Goal: Book appointment/travel/reservation

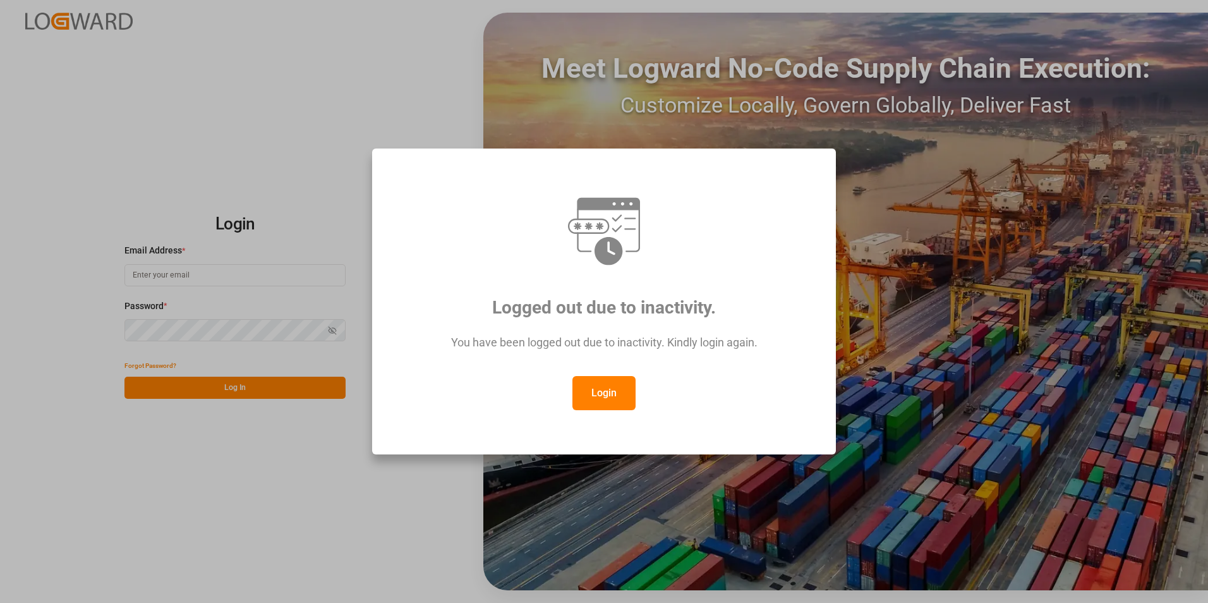
click at [599, 387] on button "Login" at bounding box center [604, 393] width 63 height 34
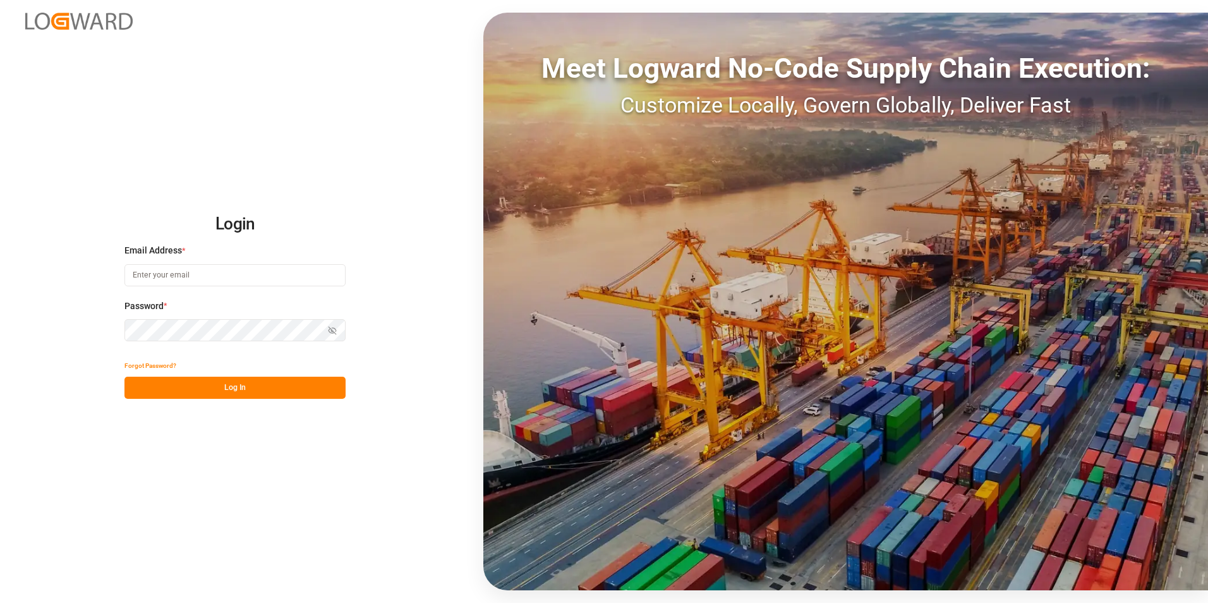
paste input "frrhe.reims-affretement@kuehne-nagel.com"
type input "frrhe.reims-affretement@kuehne-nagel.com"
click at [233, 389] on button "Log In" at bounding box center [234, 388] width 221 height 22
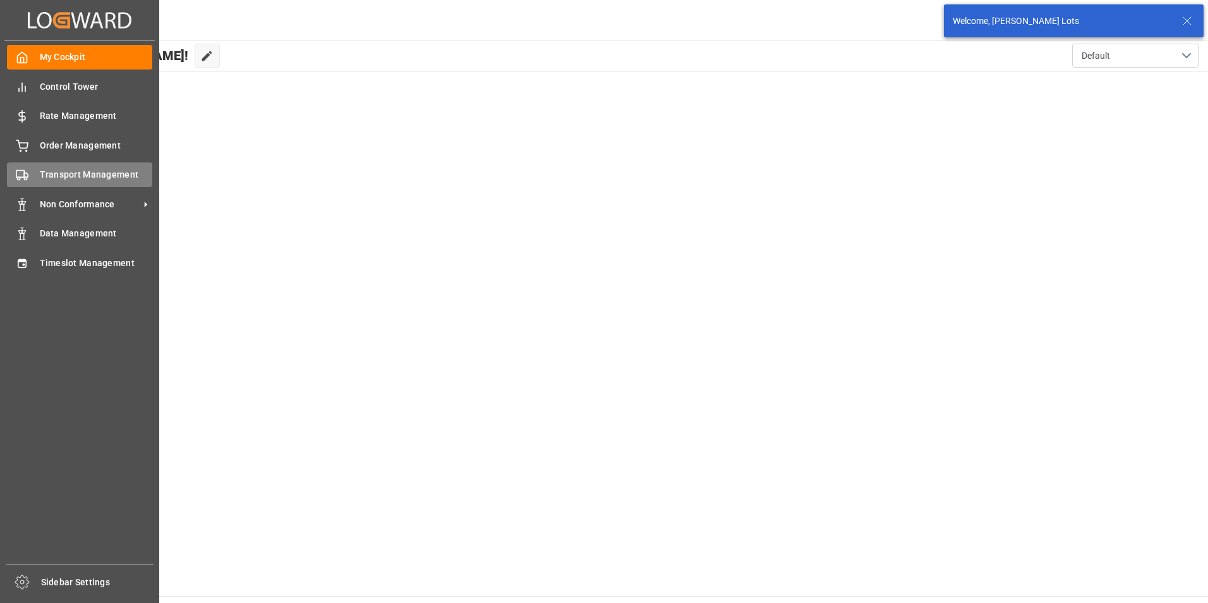
click at [91, 178] on span "Transport Management" at bounding box center [96, 174] width 113 height 13
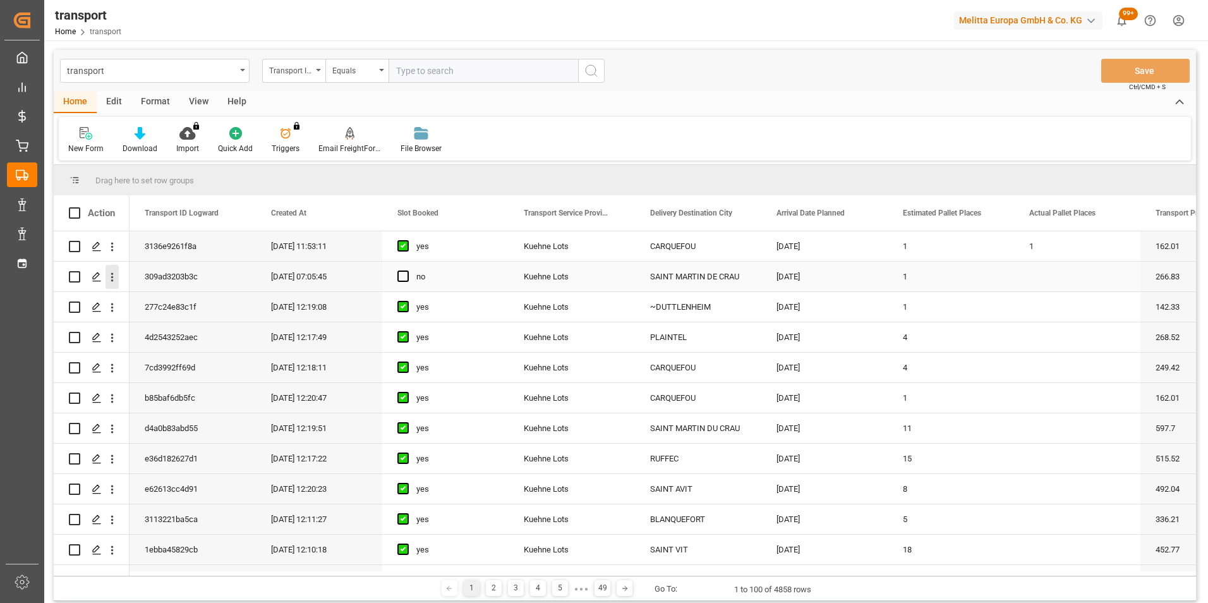
click at [113, 278] on icon "open menu" at bounding box center [112, 276] width 13 height 13
click at [185, 307] on span "Open in new tab" at bounding box center [195, 303] width 115 height 13
click at [114, 277] on icon "open menu" at bounding box center [112, 276] width 13 height 13
click at [183, 297] on span "Open in new tab" at bounding box center [195, 303] width 115 height 13
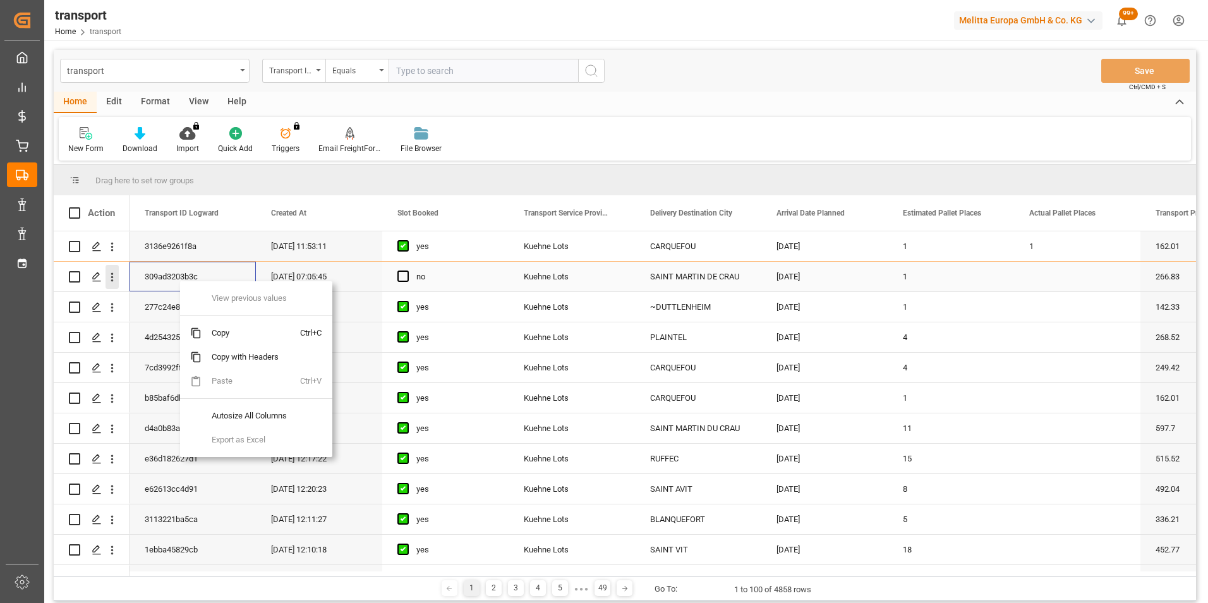
click at [113, 278] on icon "open menu" at bounding box center [112, 276] width 13 height 13
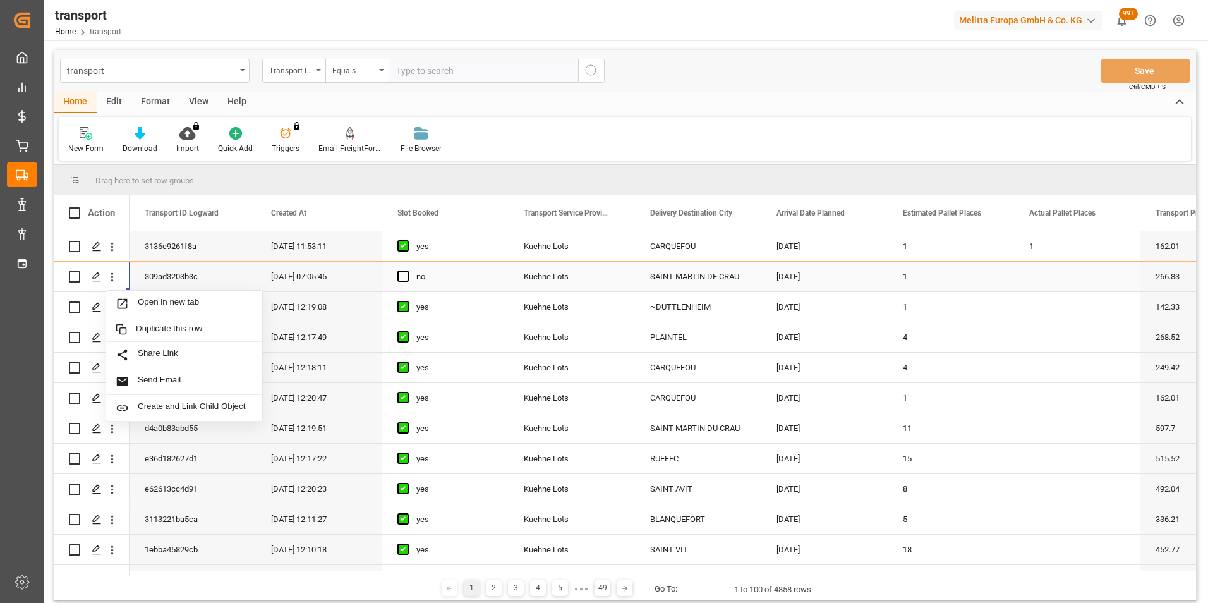
click at [76, 275] on input "Press Space to toggle row selection (unchecked)" at bounding box center [74, 276] width 11 height 11
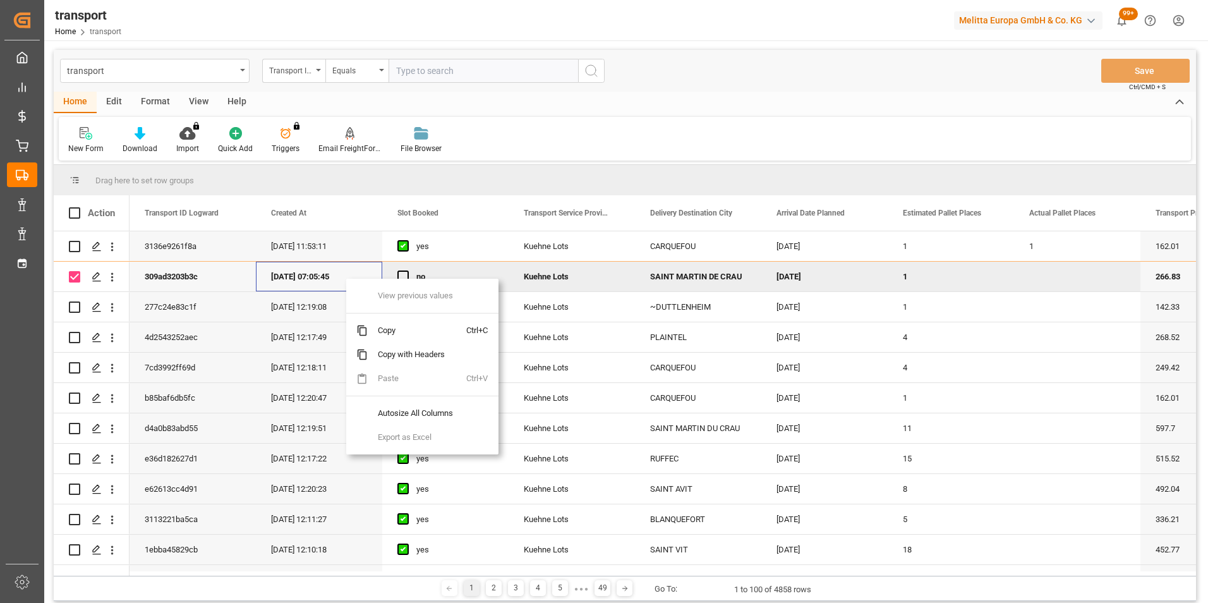
click at [492, 178] on div "Drag here to set row groups" at bounding box center [625, 180] width 1143 height 30
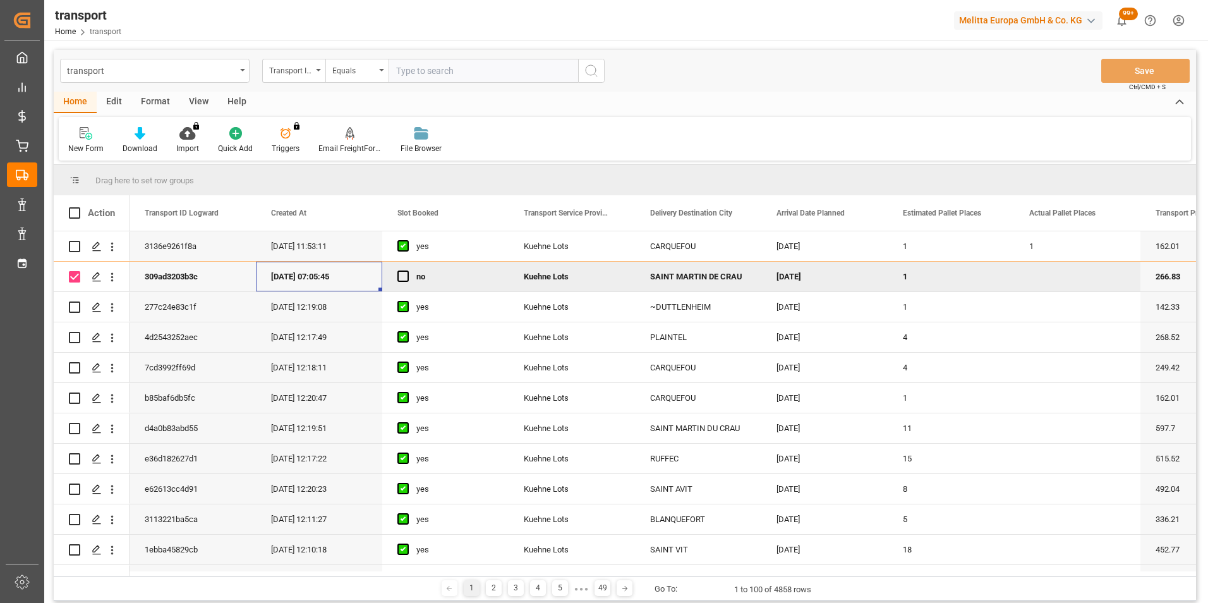
click at [71, 277] on input "Press Space to toggle row selection (checked)" at bounding box center [74, 276] width 11 height 11
checkbox input "false"
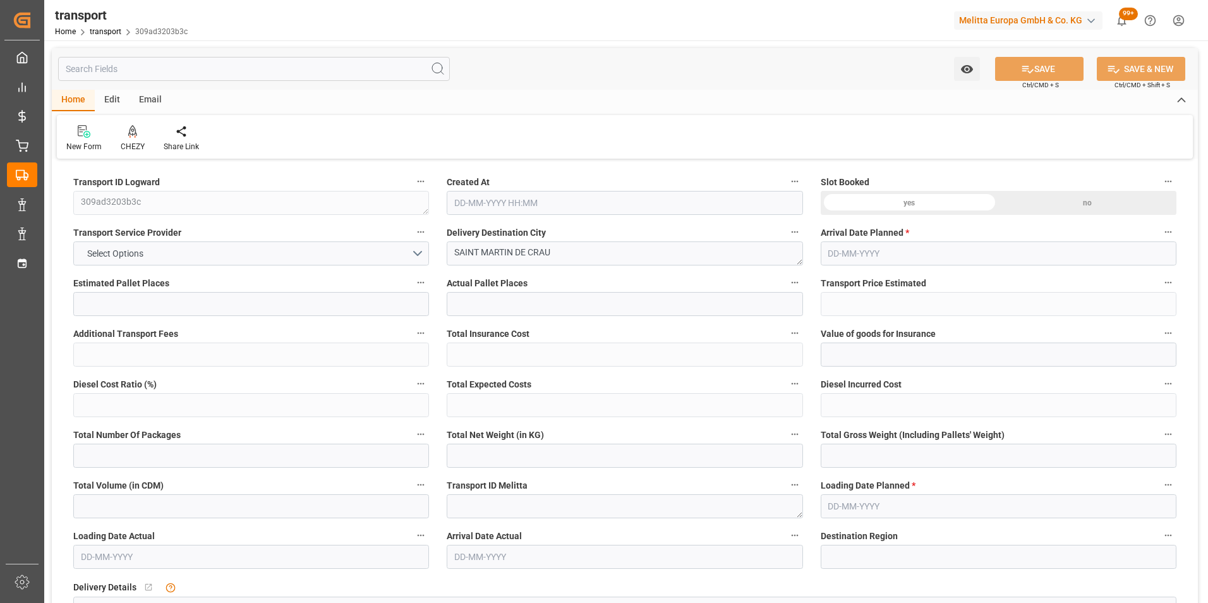
type input "1"
type input "266.83"
type input "0"
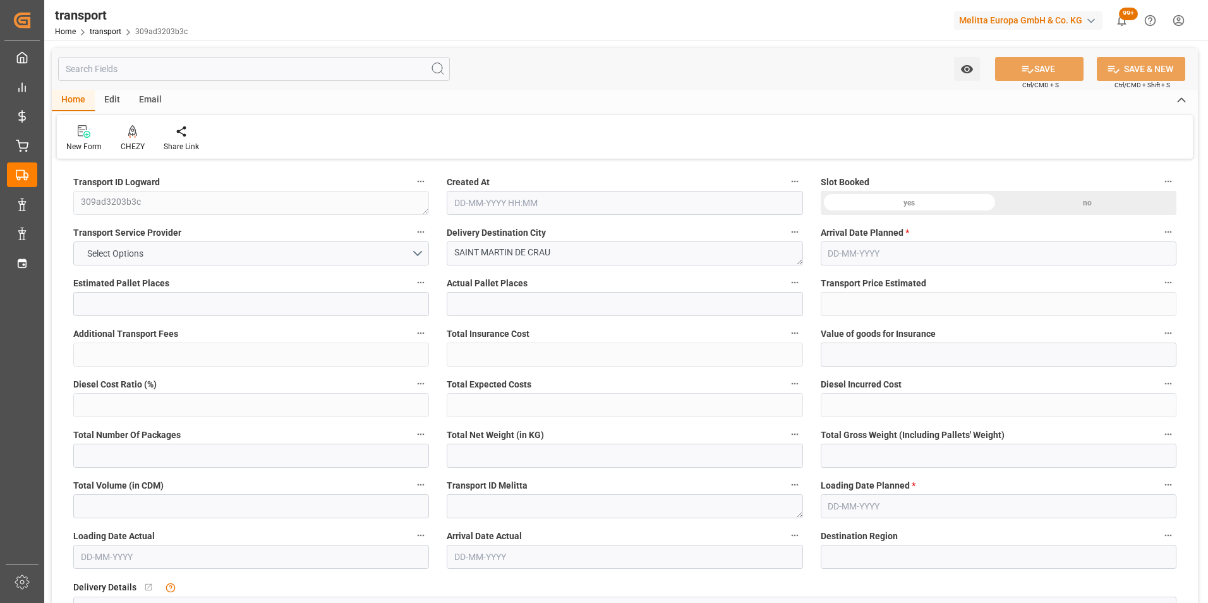
type input "266.83"
type input "0"
type input "1"
type input "357.405"
type input "444.194"
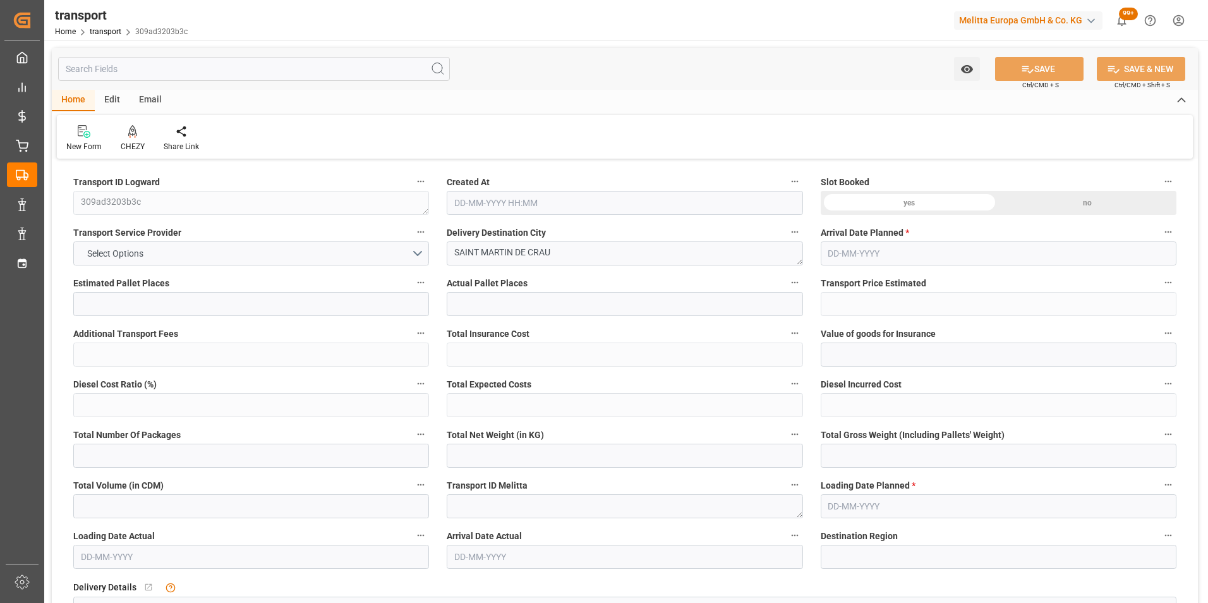
type input "1044.528"
type input "13"
type input "0"
type input "56"
type input "1"
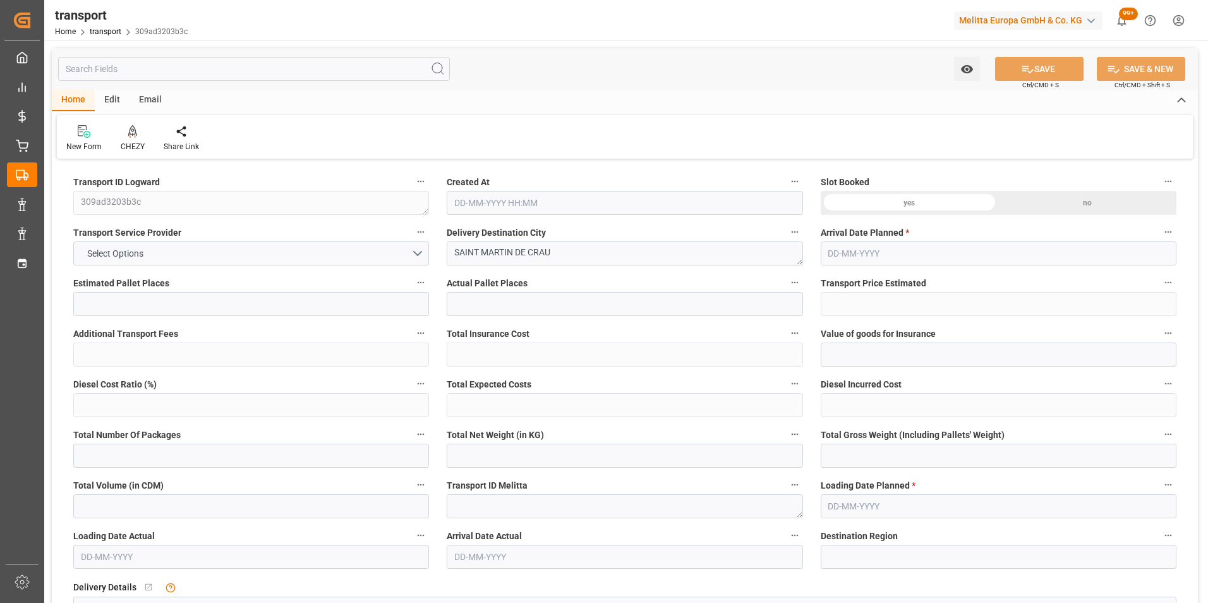
type input "101"
type input "421.194"
type input "0"
type input "4710.8598"
type input "0"
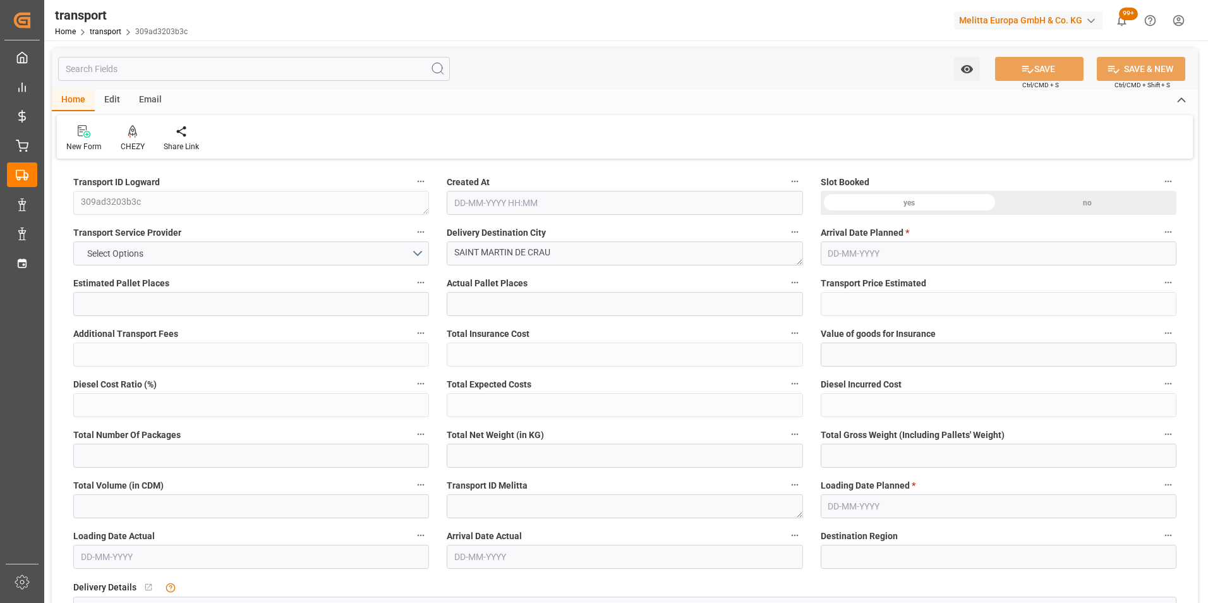
type input "0"
type input "21"
type input "35"
type input "[DATE] 07:05"
type input "[DATE]"
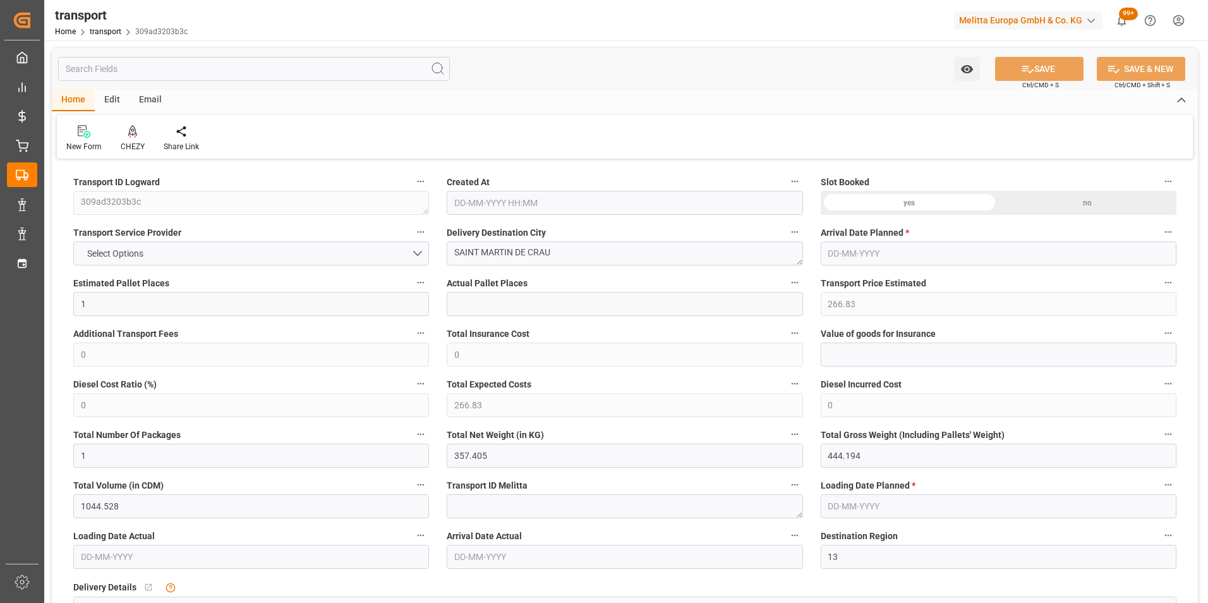
type input "[DATE]"
click at [138, 138] on div at bounding box center [133, 130] width 24 height 13
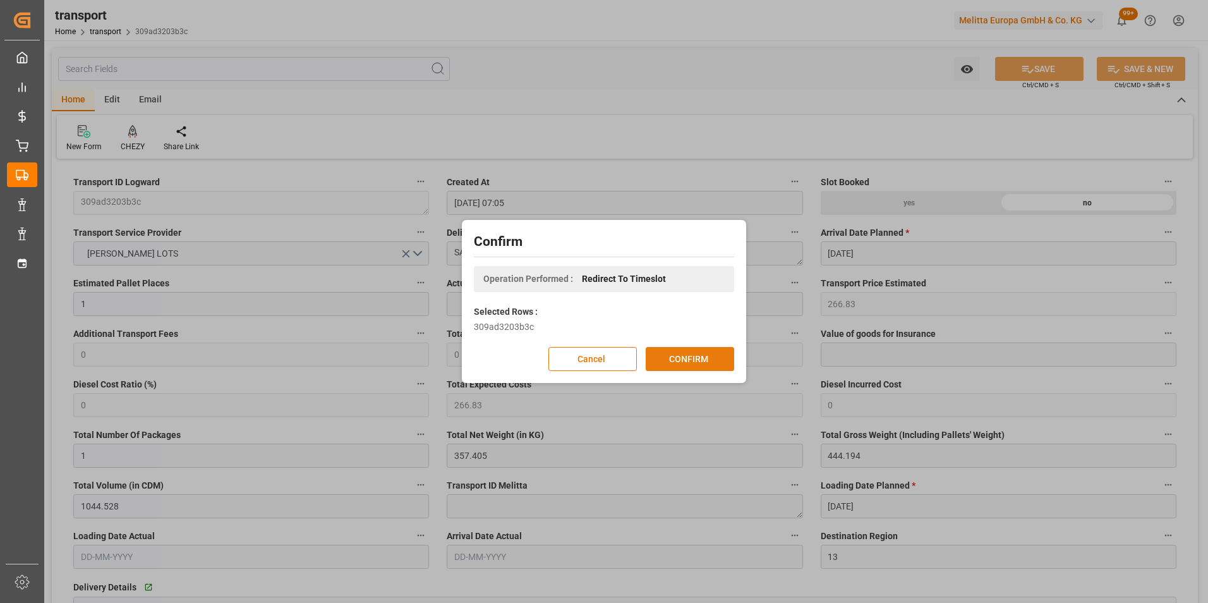
click at [690, 365] on button "CONFIRM" at bounding box center [690, 359] width 88 height 24
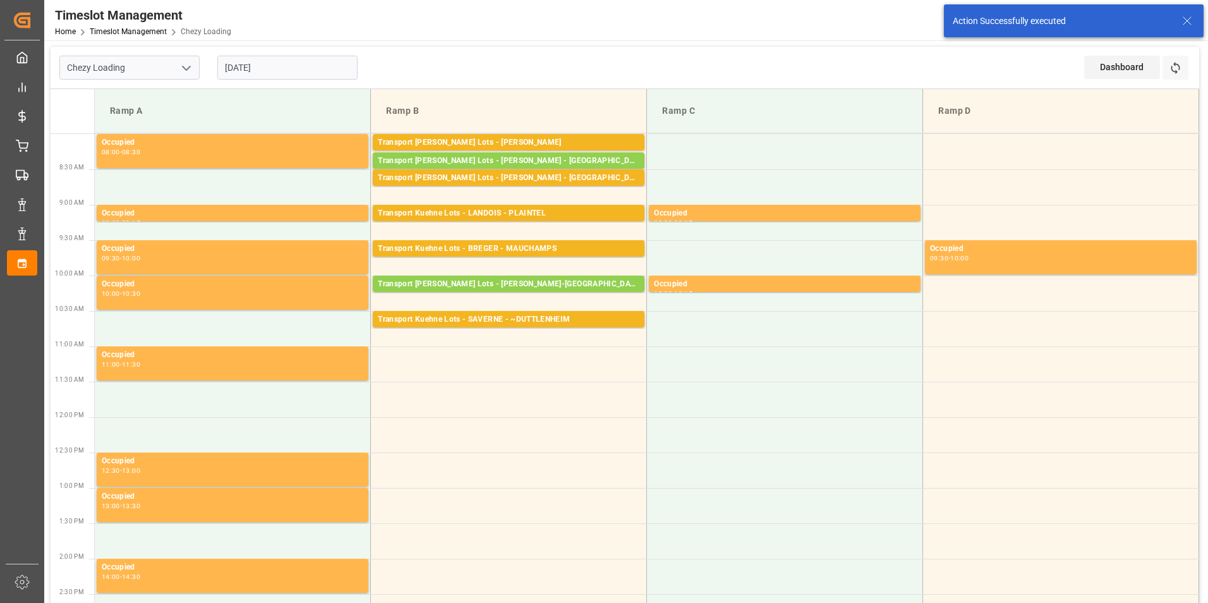
click at [278, 63] on input "14-08-2025" at bounding box center [287, 68] width 140 height 24
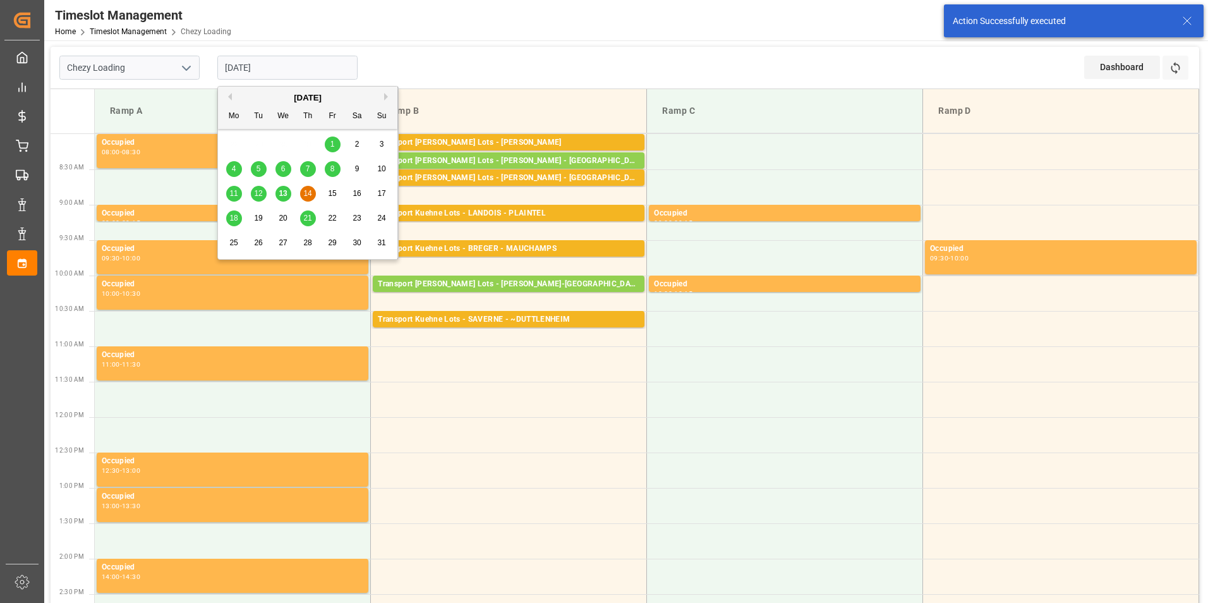
click at [283, 195] on span "13" at bounding box center [283, 193] width 8 height 9
type input "13-08-2025"
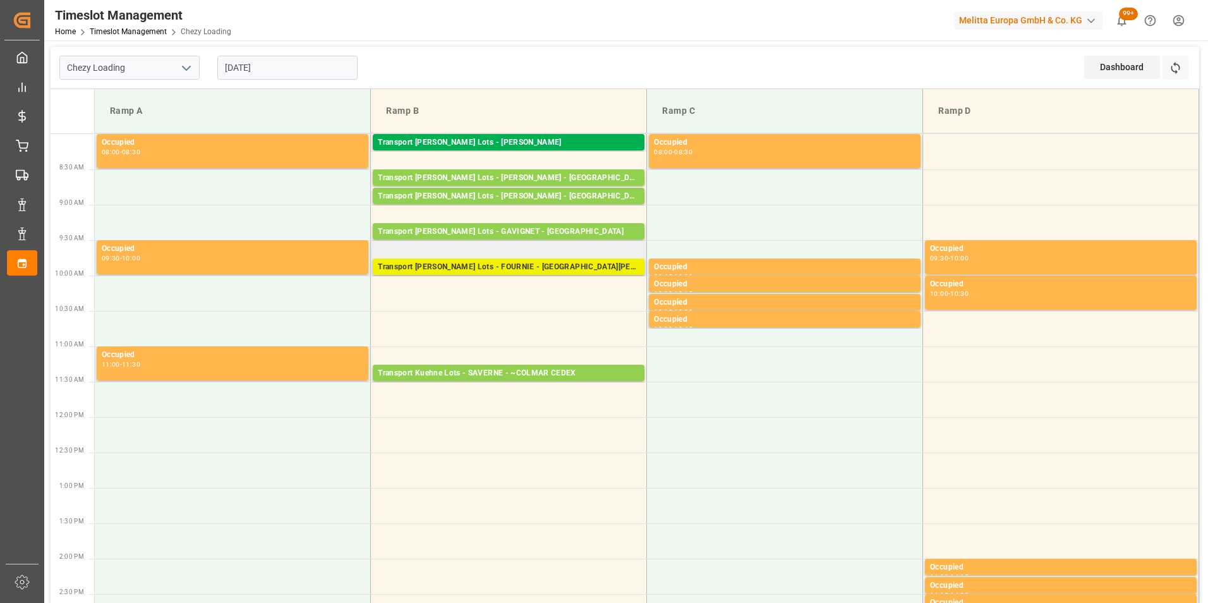
click at [551, 269] on div "Transport Kuehne Lots - FOURNIE - SAINT MARTIN DE CRAU" at bounding box center [509, 267] width 262 height 13
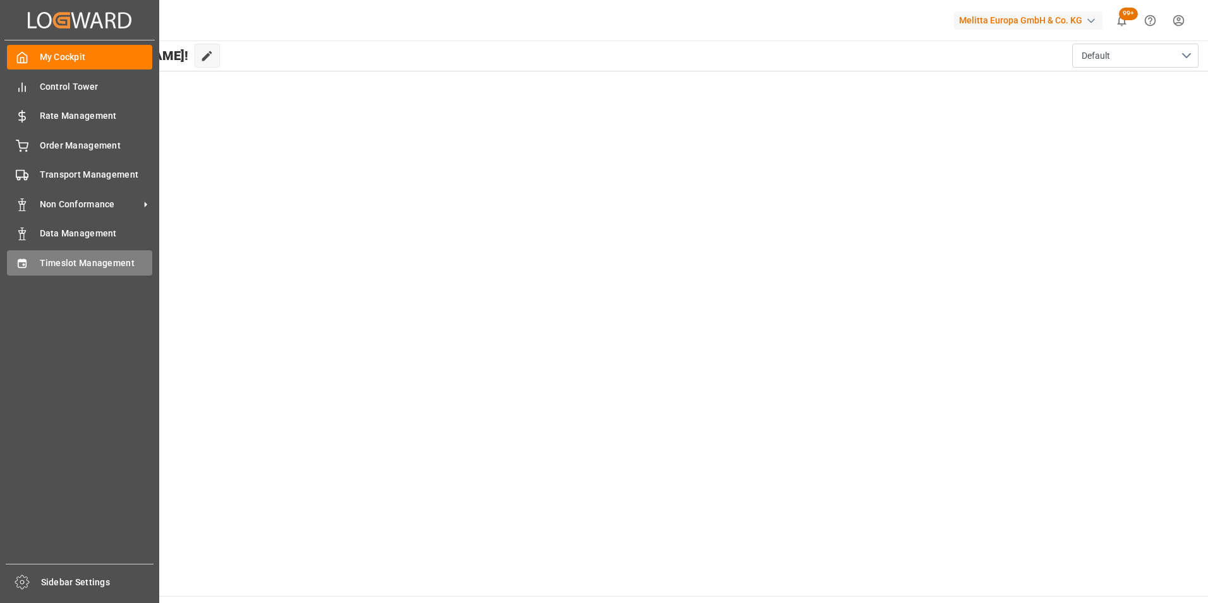
click at [75, 265] on span "Timeslot Management" at bounding box center [96, 263] width 113 height 13
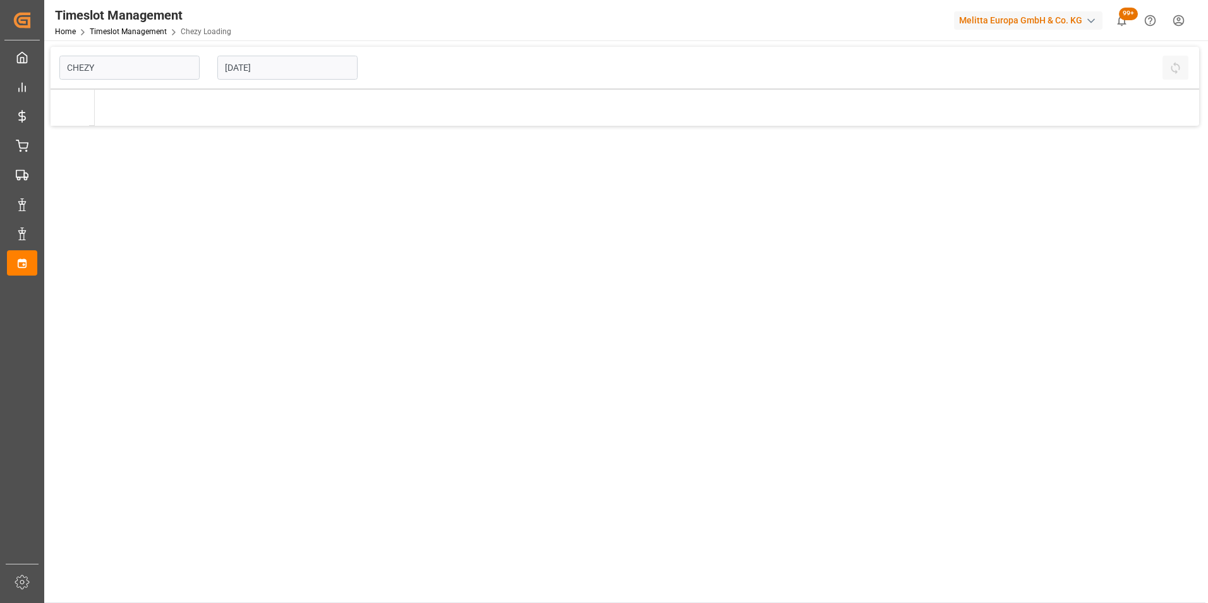
type input "Chezy Loading"
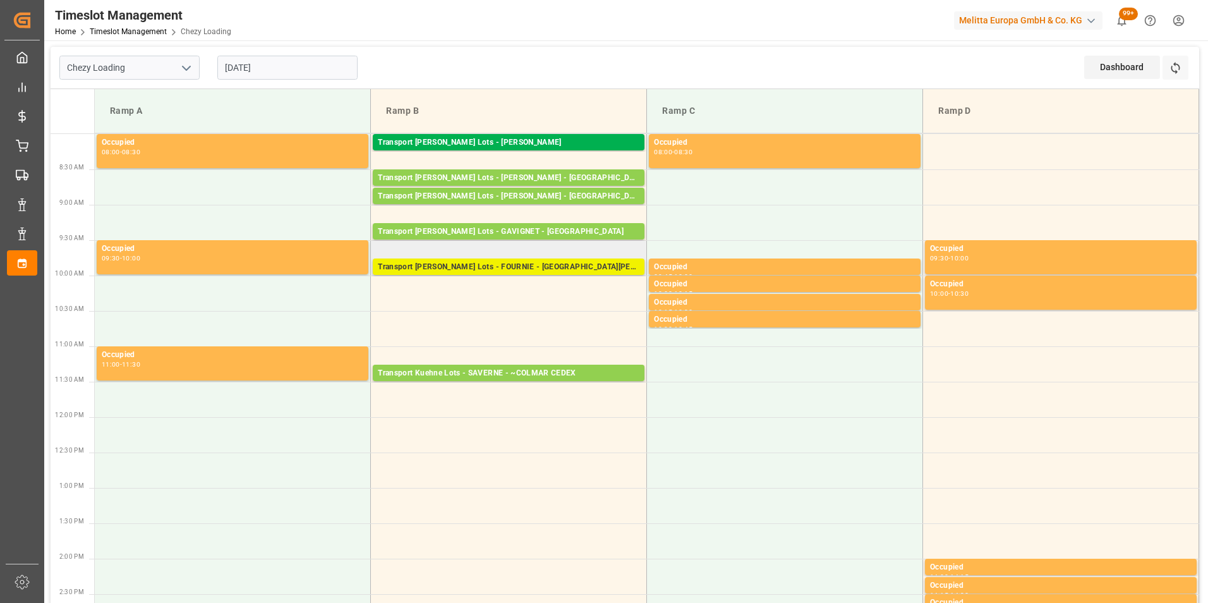
click at [581, 270] on div "Transport Kuehne Lots - FOURNIE - SAINT MARTIN DE CRAU" at bounding box center [509, 267] width 262 height 13
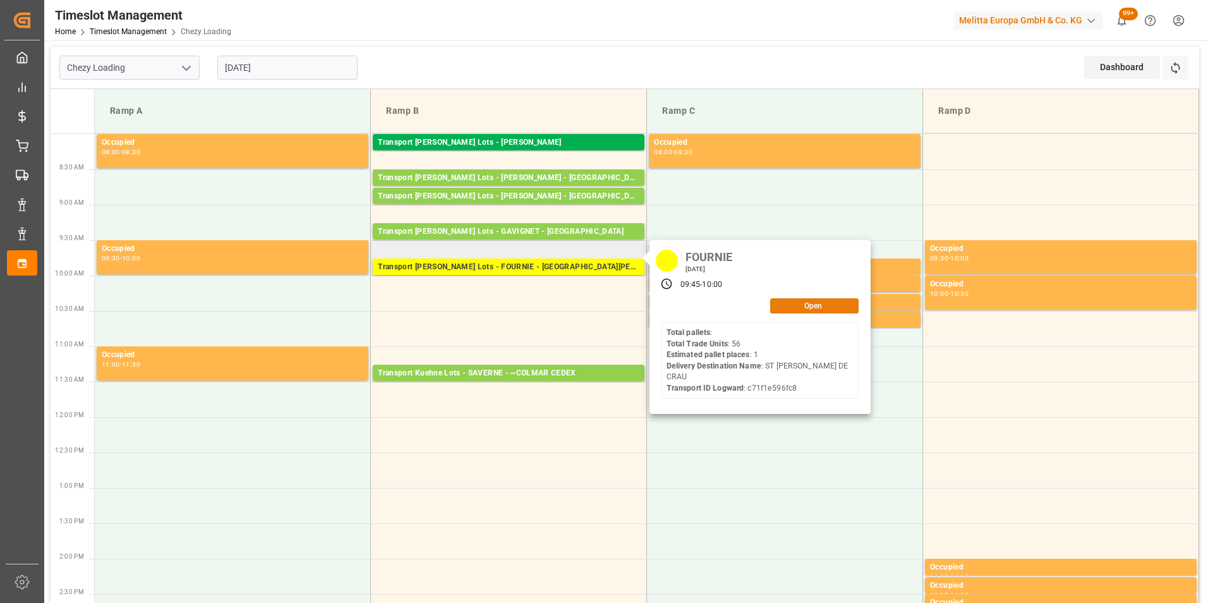
click at [790, 307] on button "Open" at bounding box center [814, 305] width 88 height 15
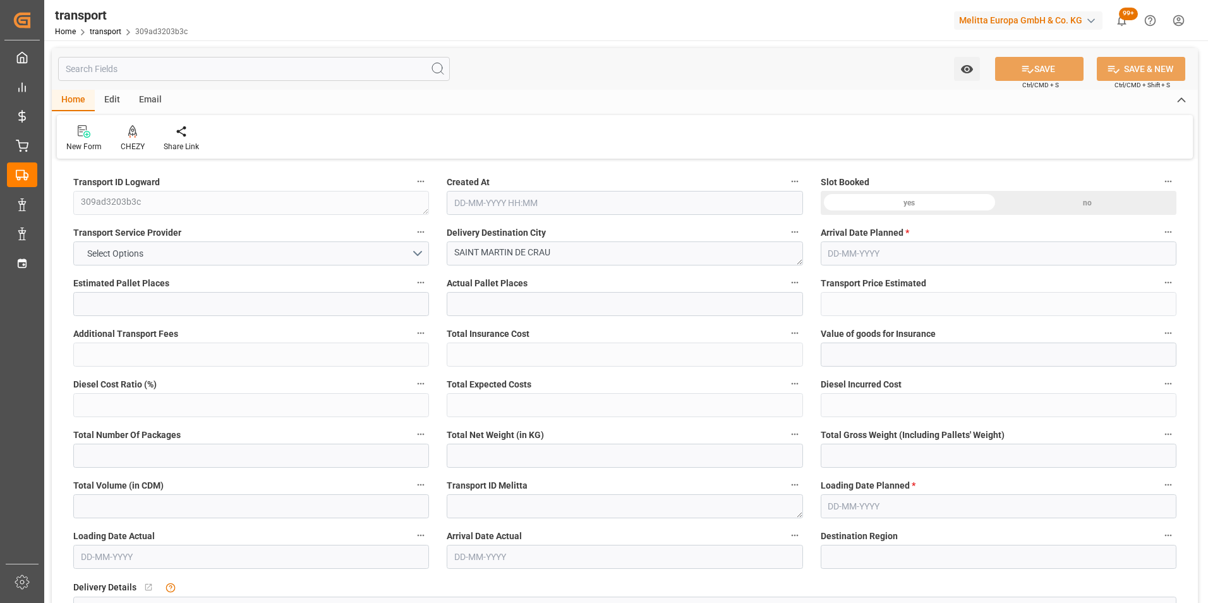
type input "1"
type input "266.83"
type input "0"
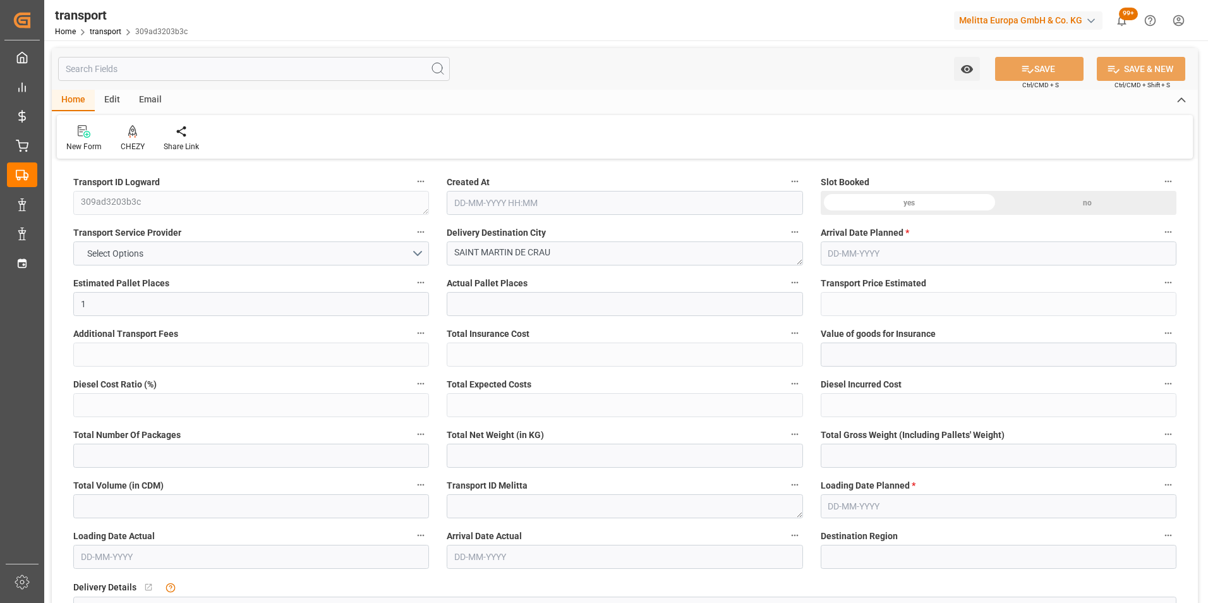
type input "266.83"
type input "0"
type input "1"
type input "357.405"
type input "444.194"
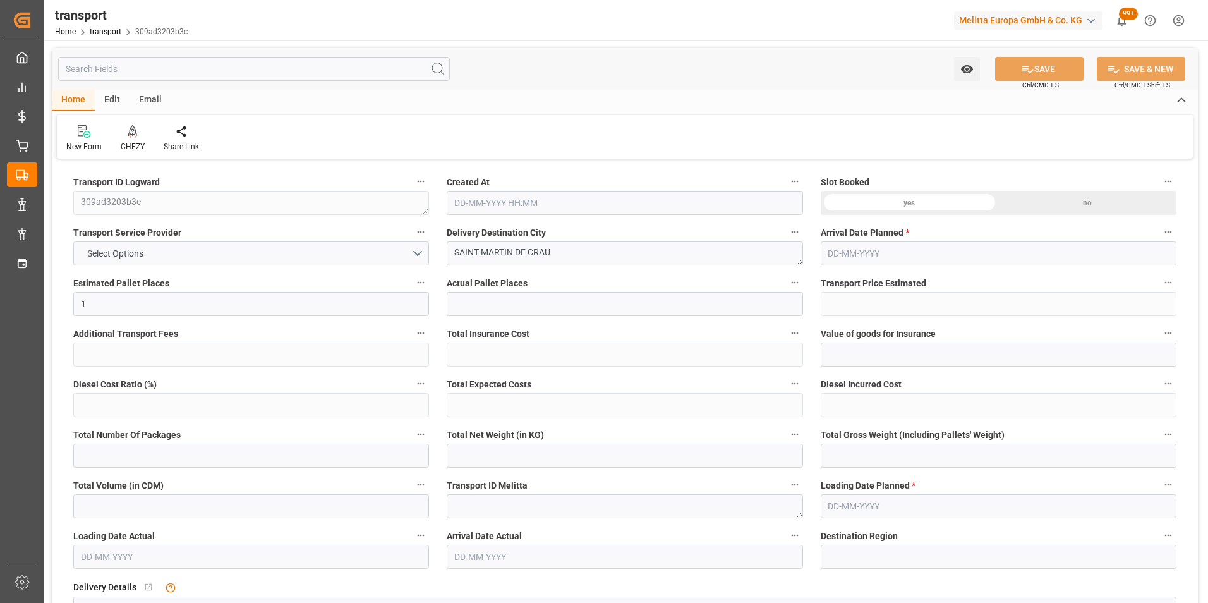
type input "1044.528"
type input "13"
type input "0"
type input "56"
type input "1"
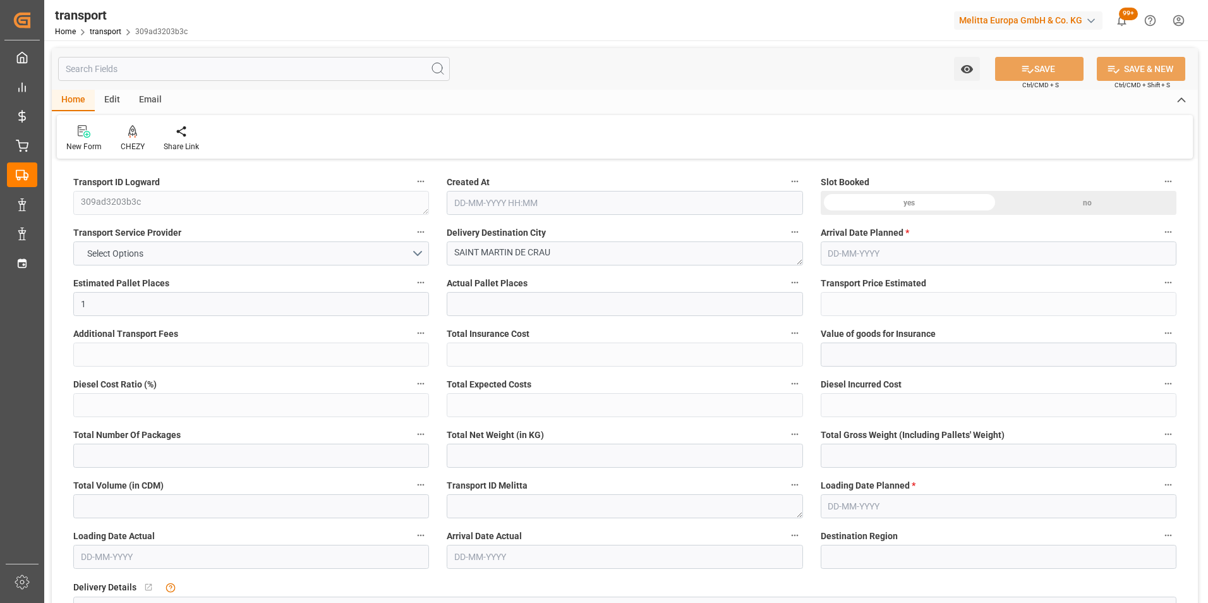
type input "101"
type input "421.194"
type input "0"
type input "4710.8598"
type input "0"
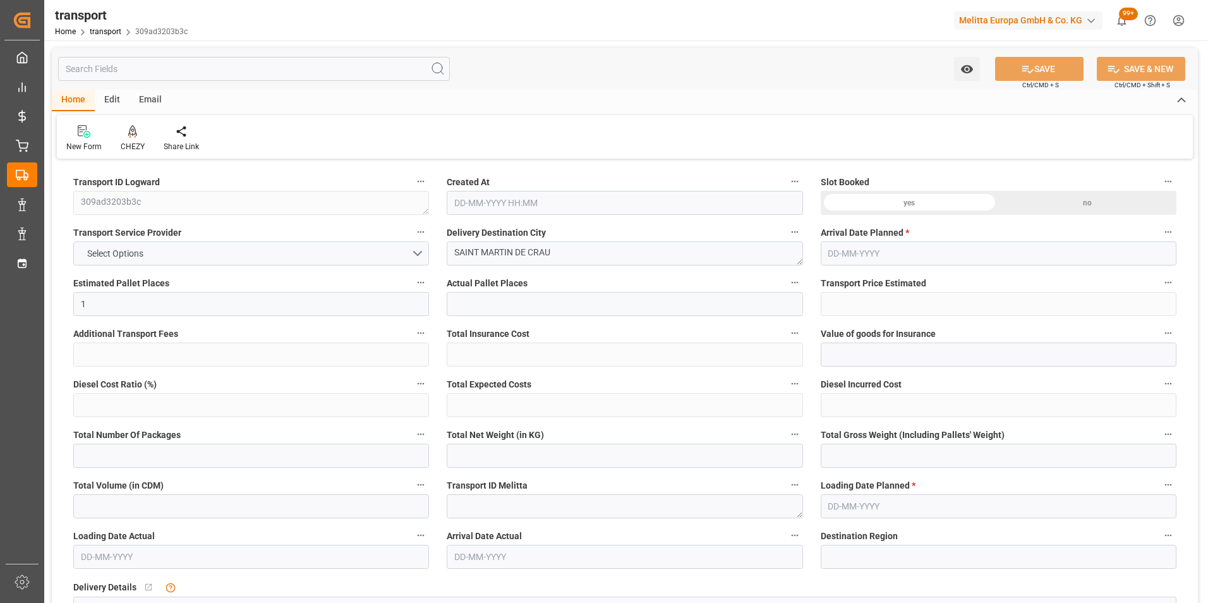
type input "0"
type input "21"
type input "35"
type input "13-08-2025 07:05"
type input "[DATE]"
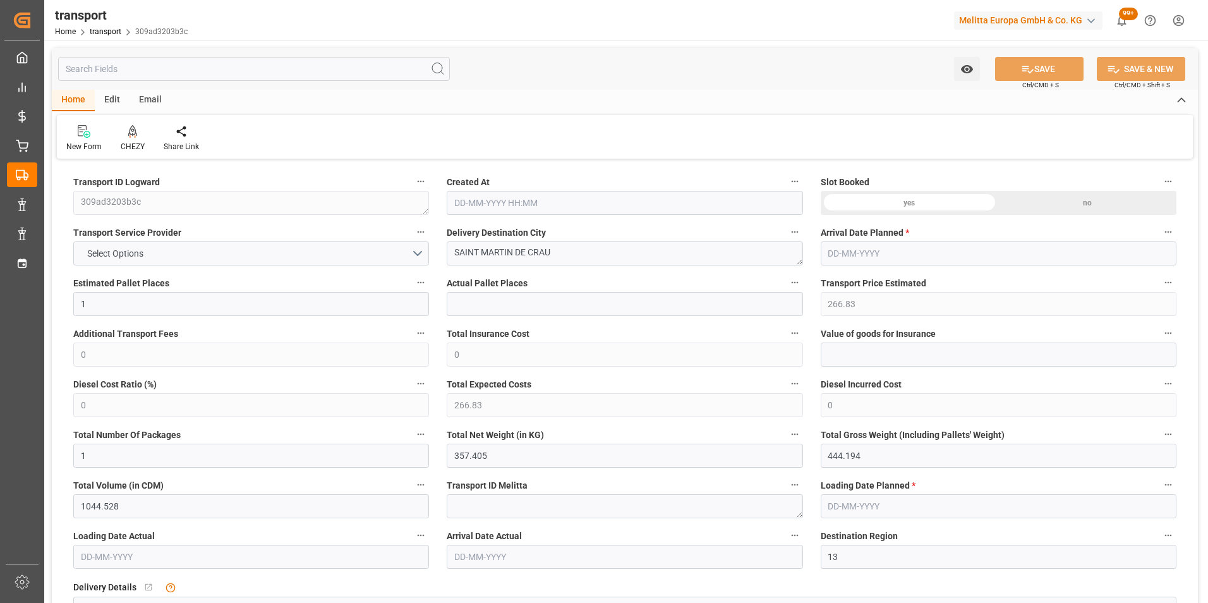
type input "[DATE]"
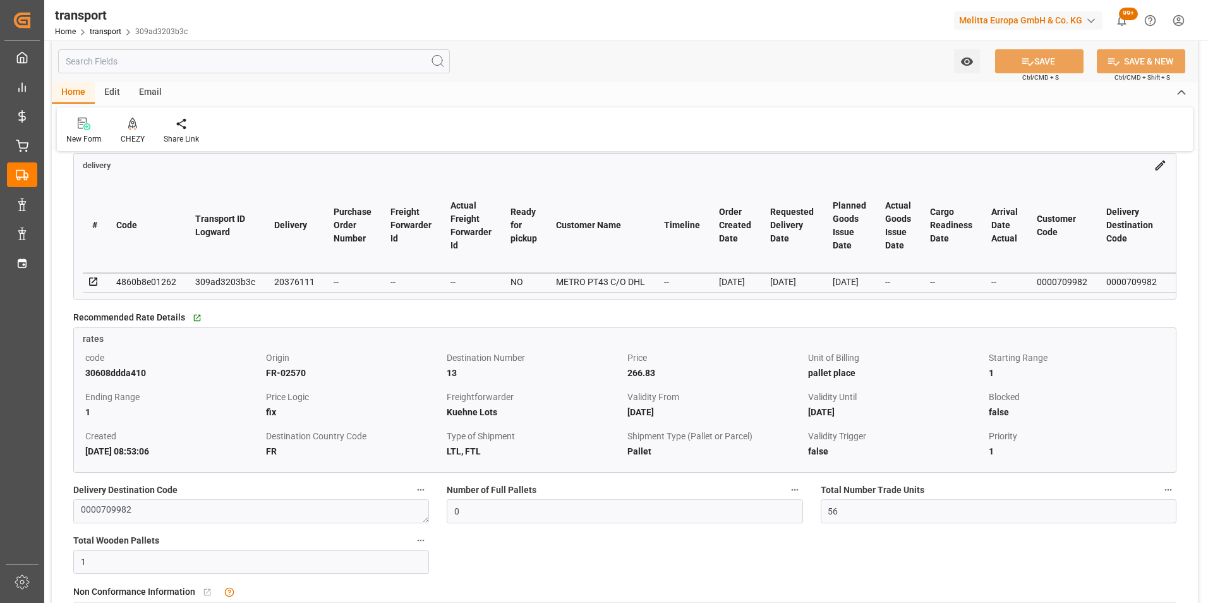
scroll to position [442, 0]
drag, startPoint x: 177, startPoint y: 300, endPoint x: 242, endPoint y: 300, distance: 65.1
click at [242, 300] on div "# Code Transport ID Logward Delivery Purchase Order Number Freight Forwarder Id…" at bounding box center [625, 236] width 1102 height 127
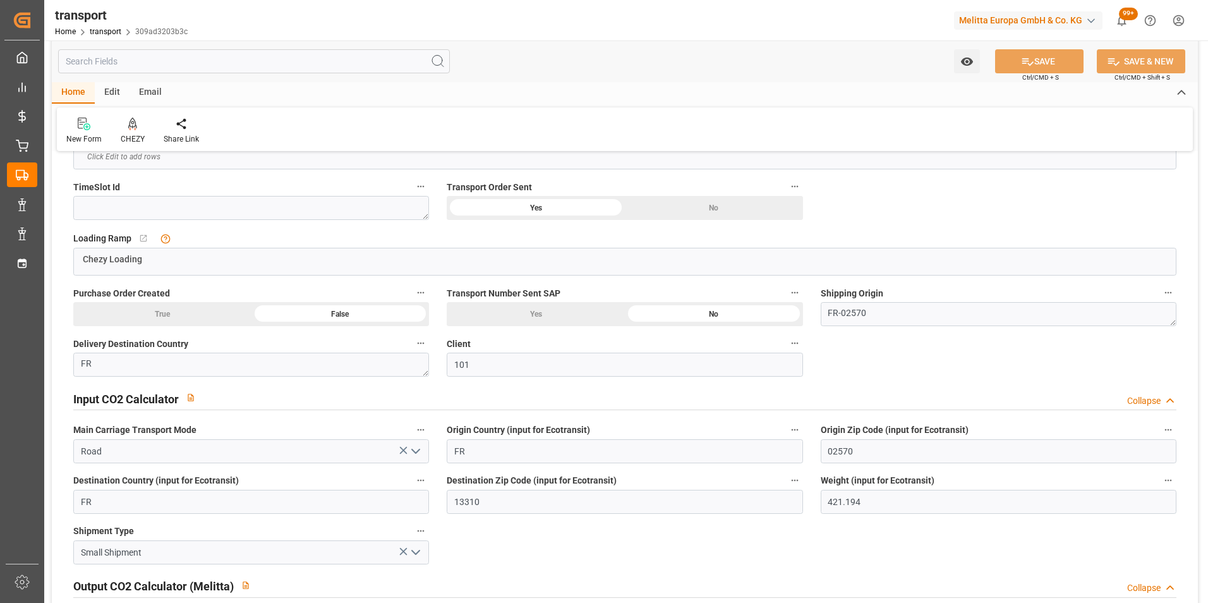
scroll to position [948, 0]
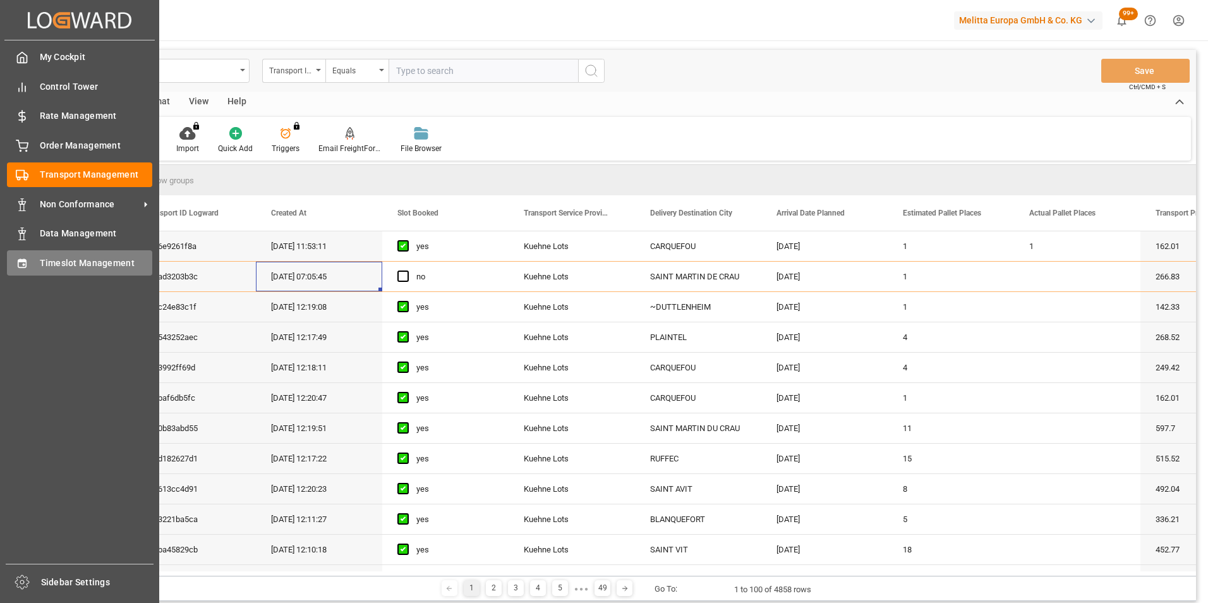
click at [52, 257] on span "Timeslot Management" at bounding box center [96, 263] width 113 height 13
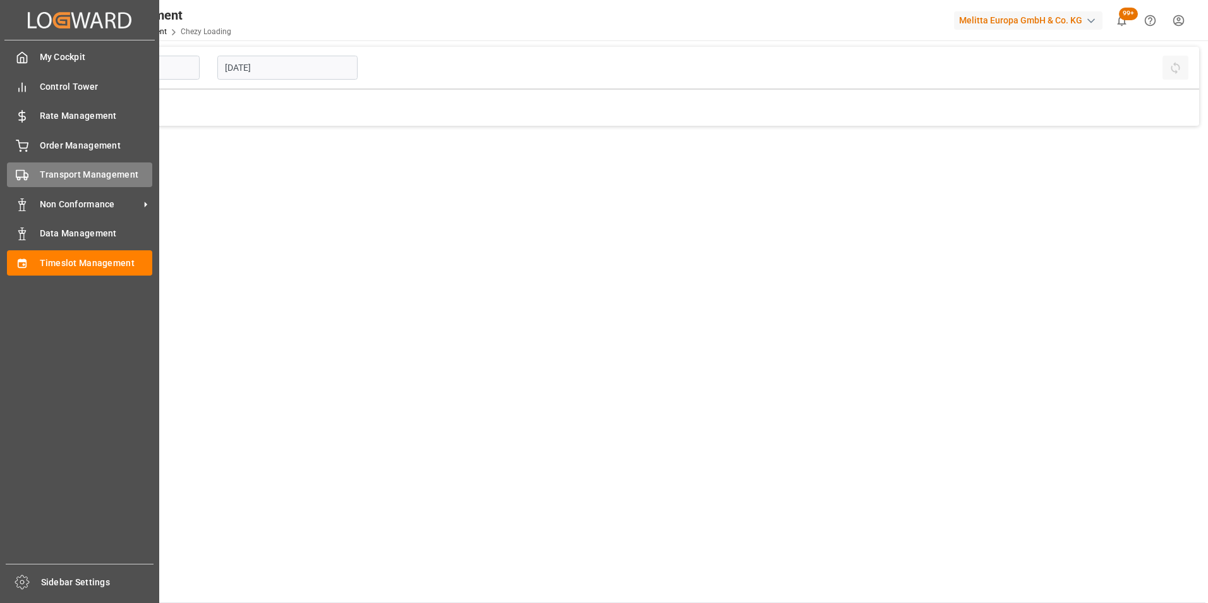
type input "Chezy Loading"
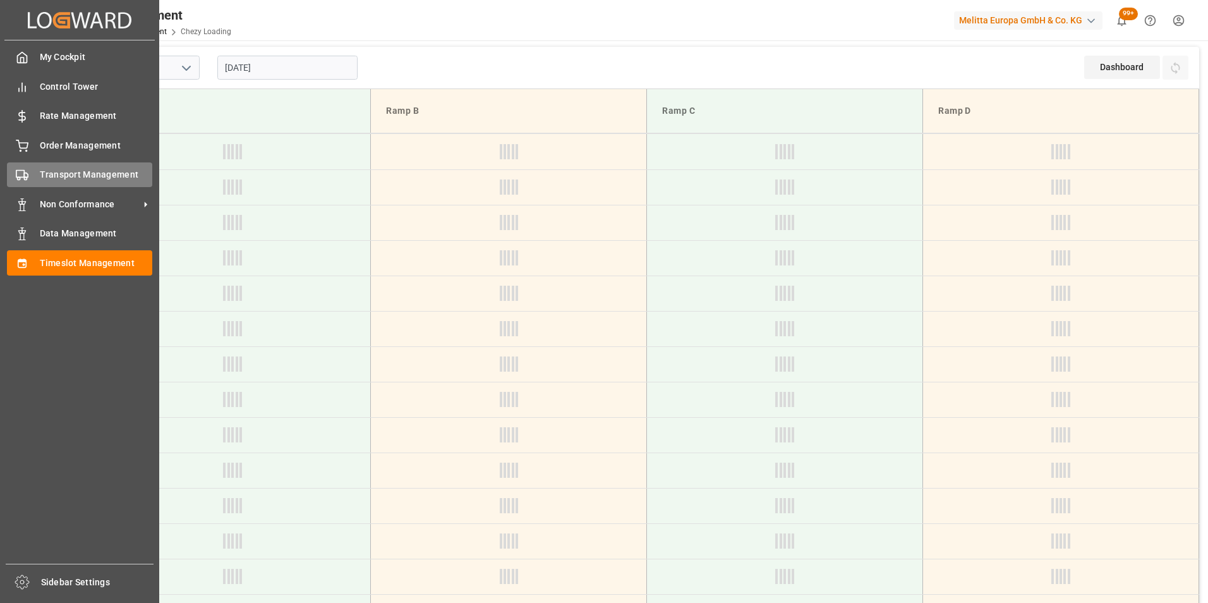
click at [78, 171] on span "Transport Management" at bounding box center [96, 174] width 113 height 13
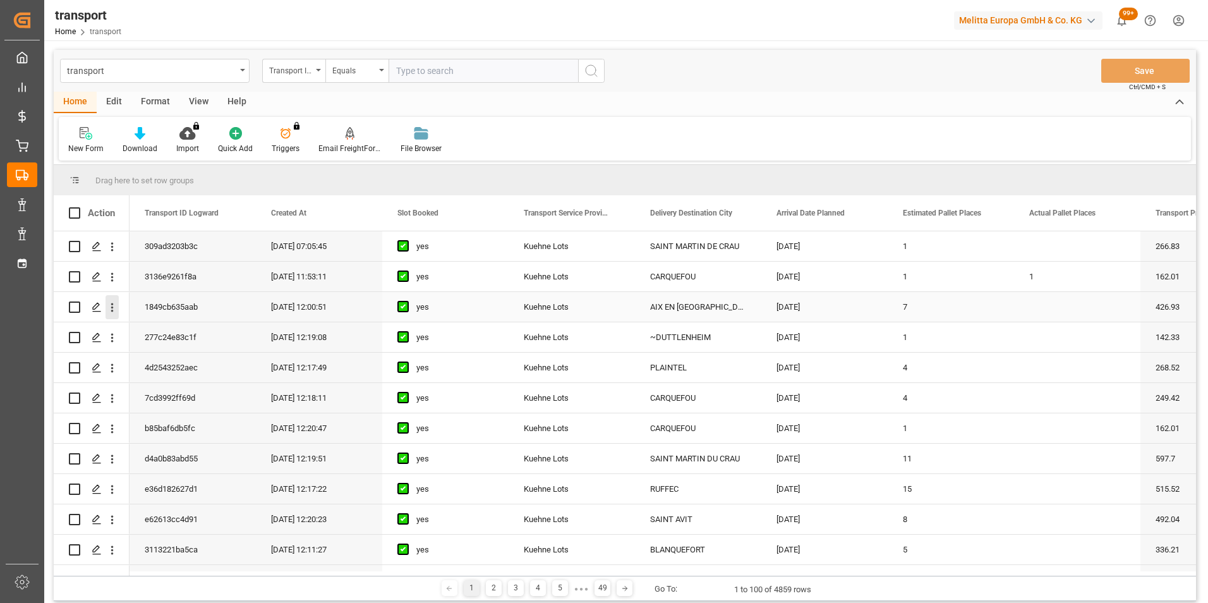
click at [116, 307] on icon "open menu" at bounding box center [112, 307] width 13 height 13
click at [171, 330] on span "Open in new tab" at bounding box center [195, 333] width 115 height 13
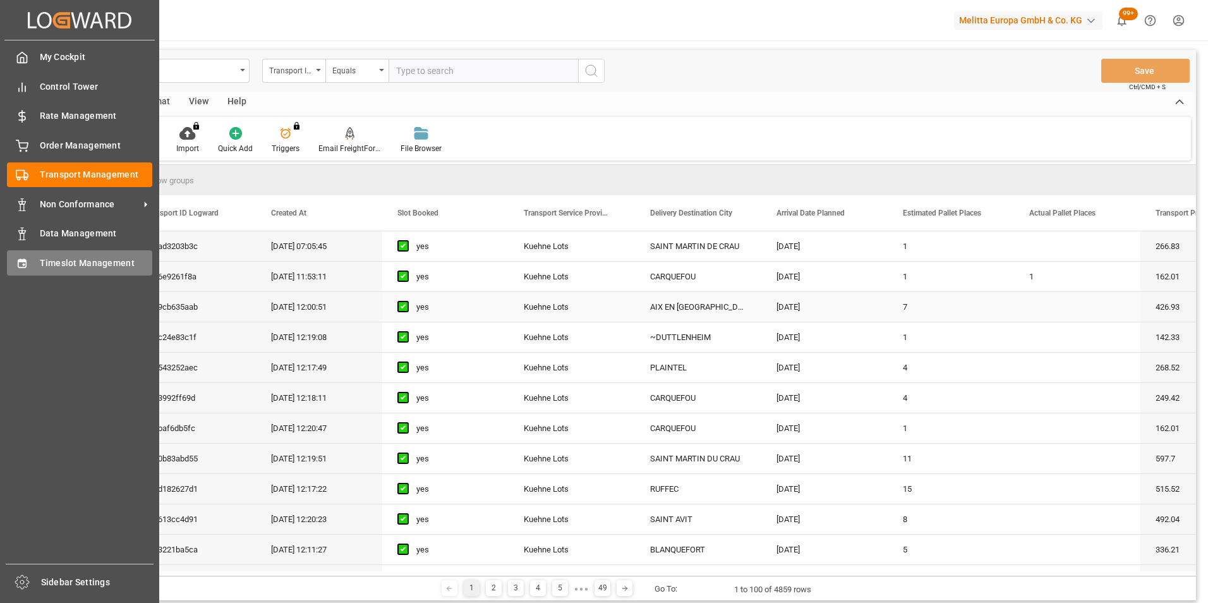
click at [81, 257] on span "Timeslot Management" at bounding box center [96, 263] width 113 height 13
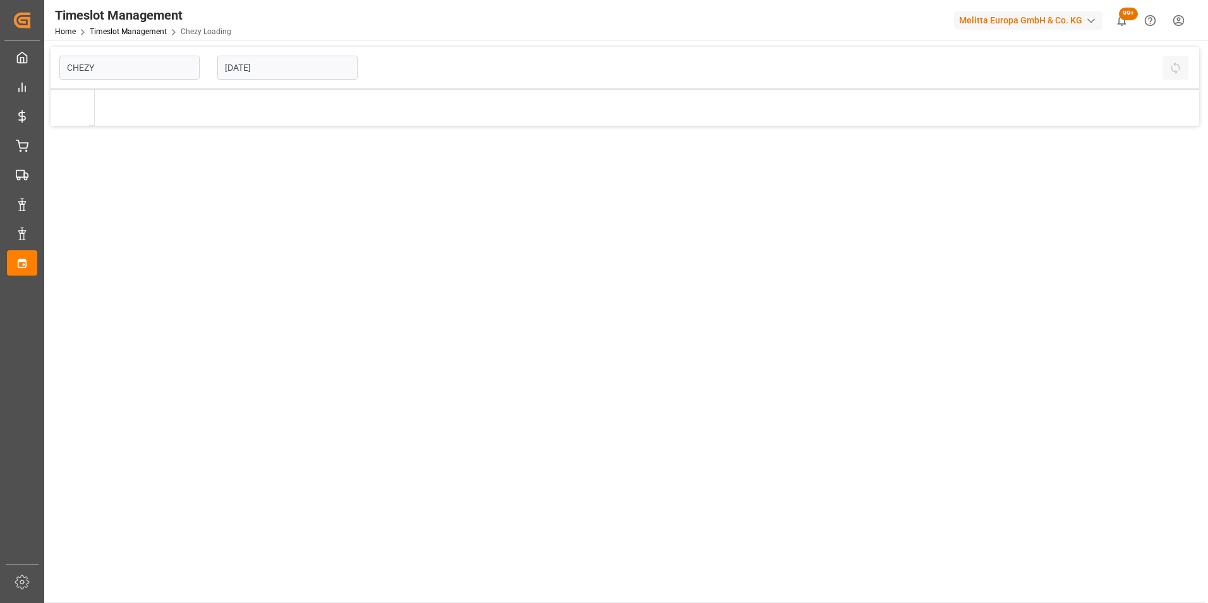
type input "Chezy Loading"
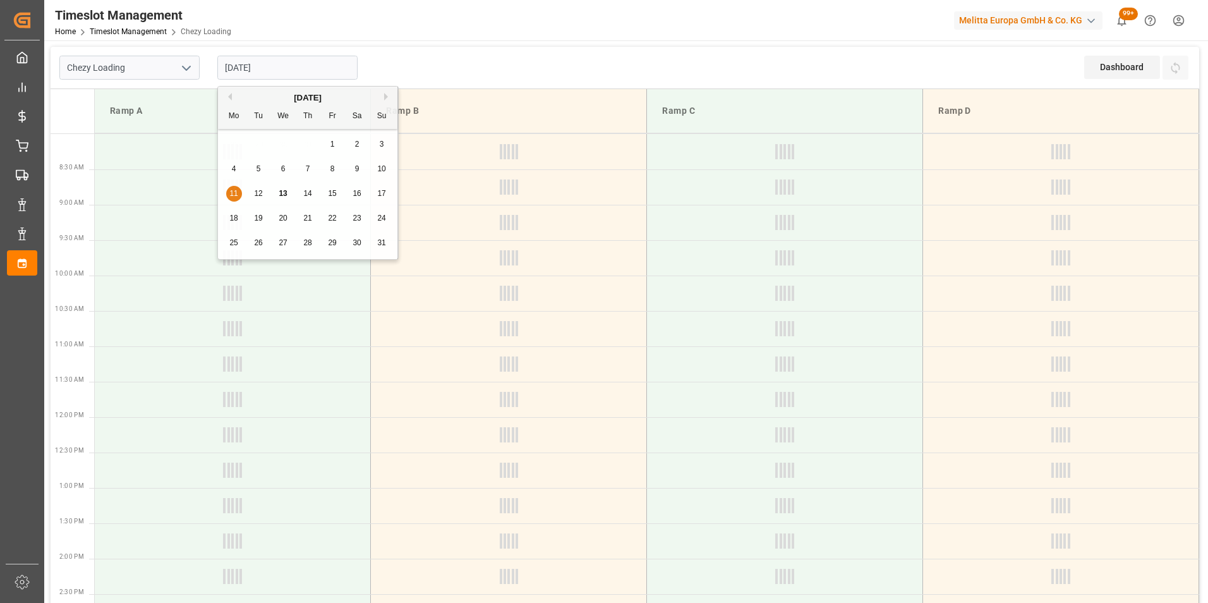
click at [258, 70] on input "[DATE]" at bounding box center [287, 68] width 140 height 24
click at [238, 217] on span "18" at bounding box center [233, 218] width 8 height 9
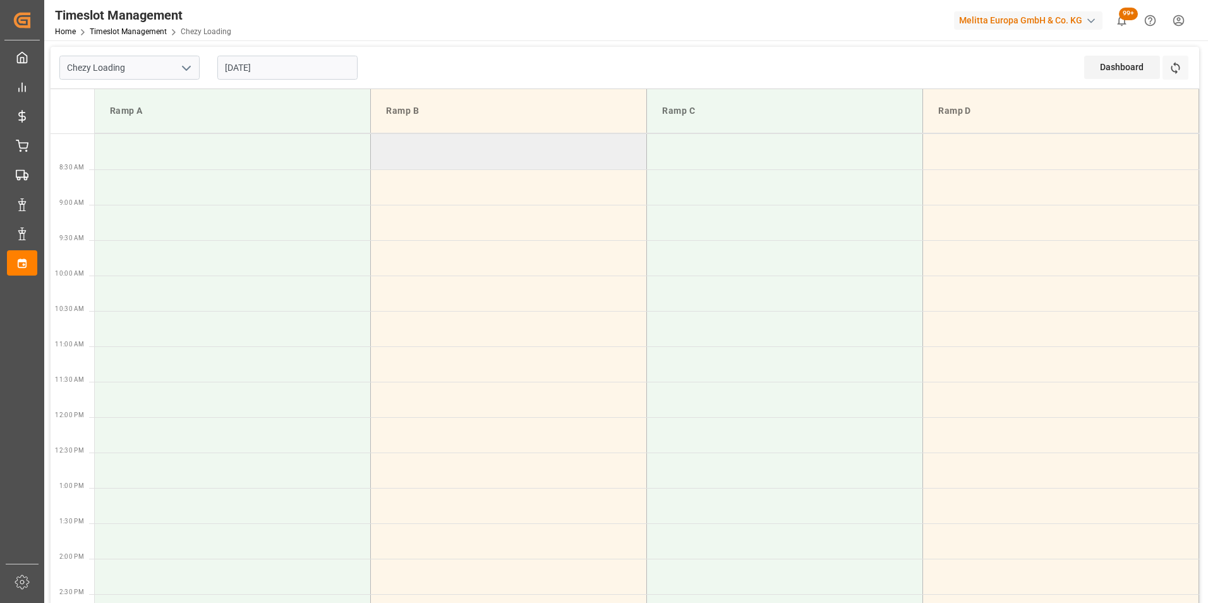
click at [582, 148] on td at bounding box center [509, 151] width 276 height 35
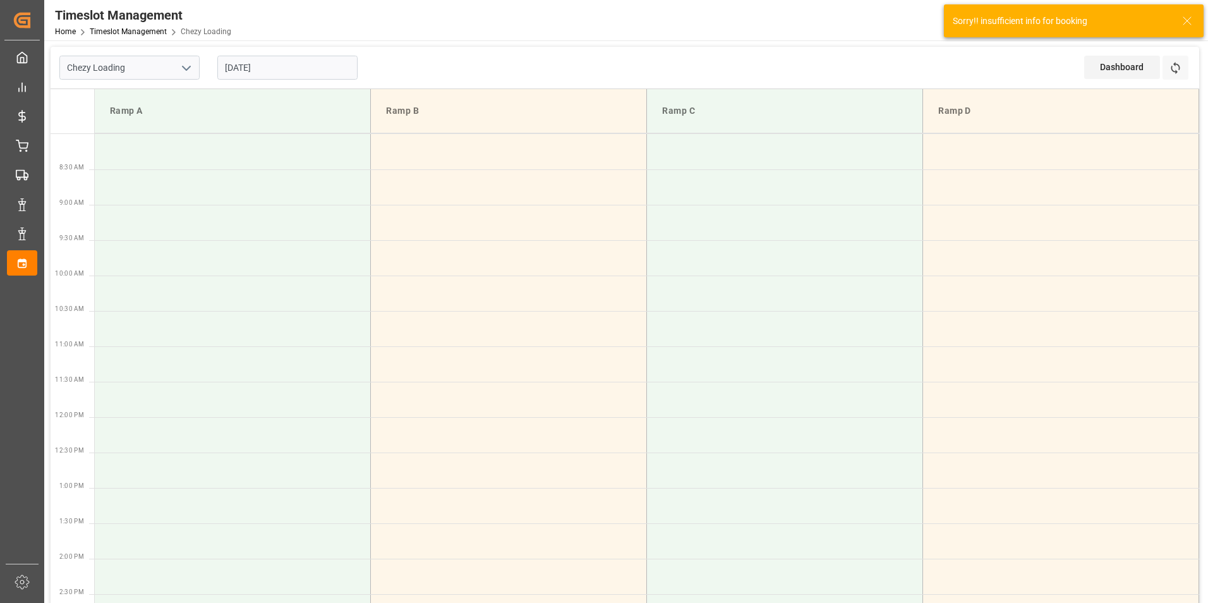
click at [252, 64] on input "18-08-2025" at bounding box center [287, 68] width 140 height 24
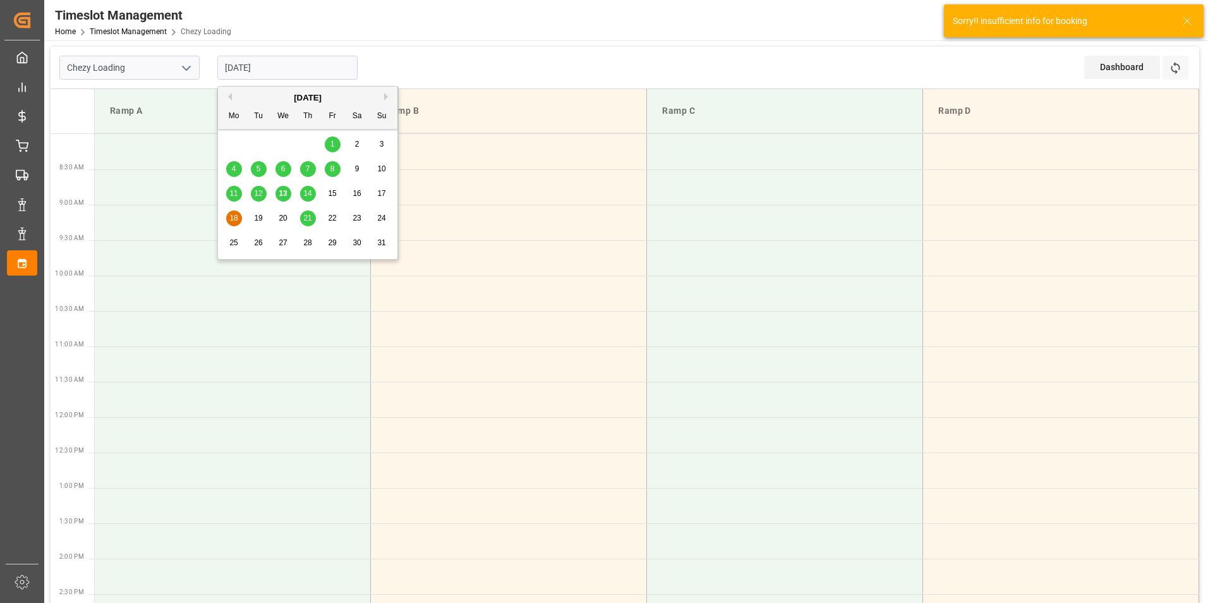
click at [260, 214] on span "19" at bounding box center [258, 218] width 8 height 9
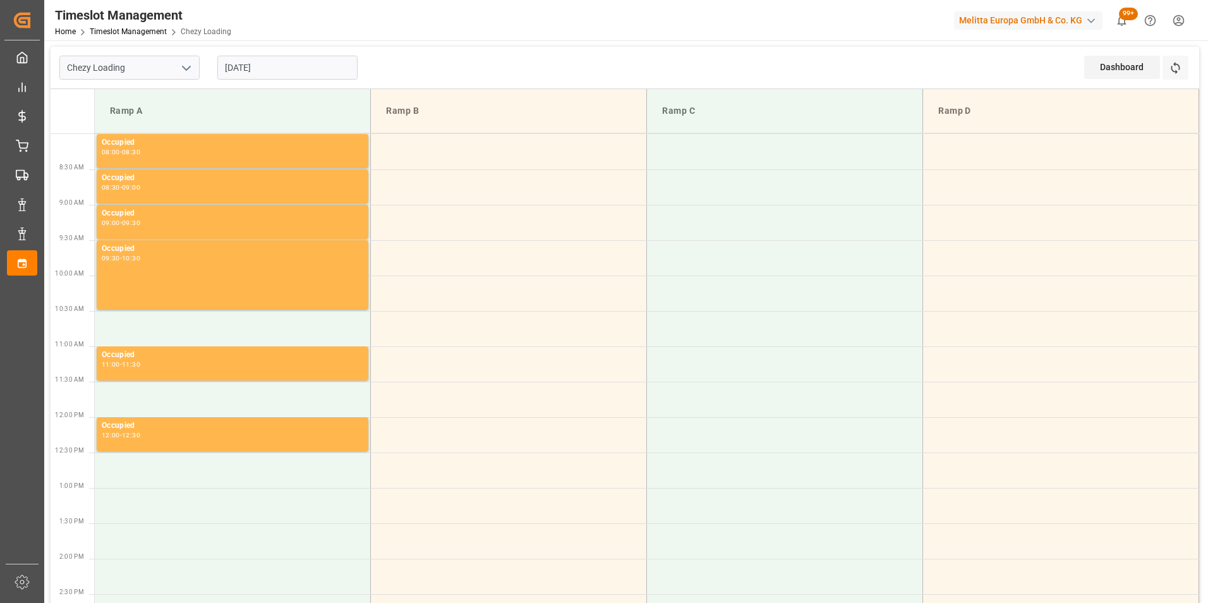
click at [268, 68] on input "19-08-2025" at bounding box center [287, 68] width 140 height 24
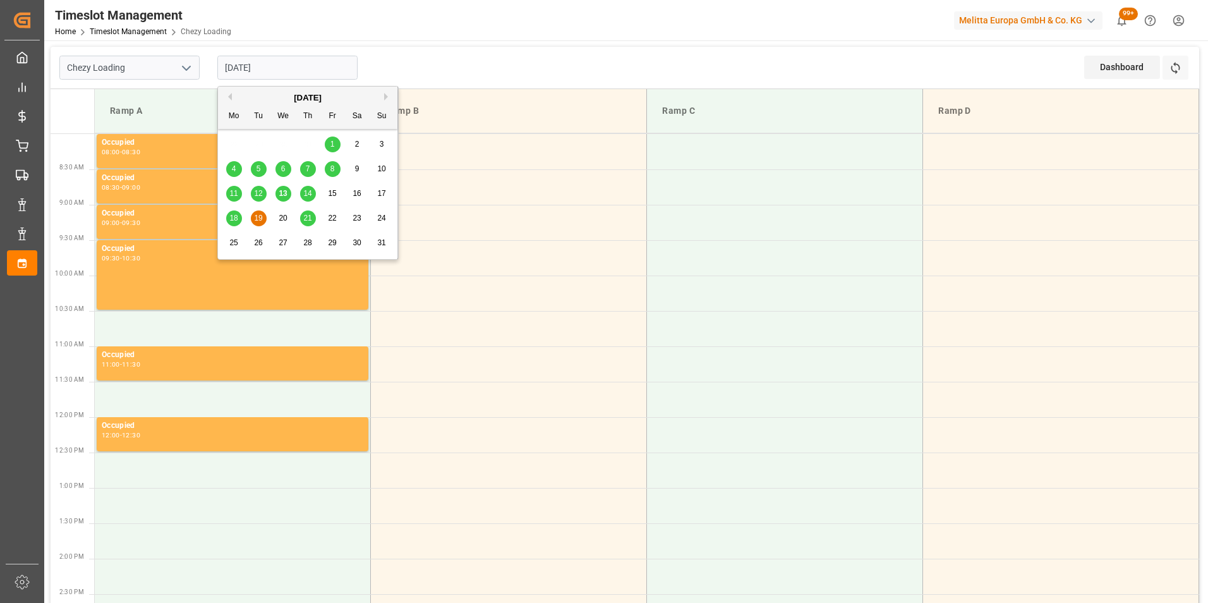
click at [279, 212] on div "20" at bounding box center [284, 218] width 16 height 15
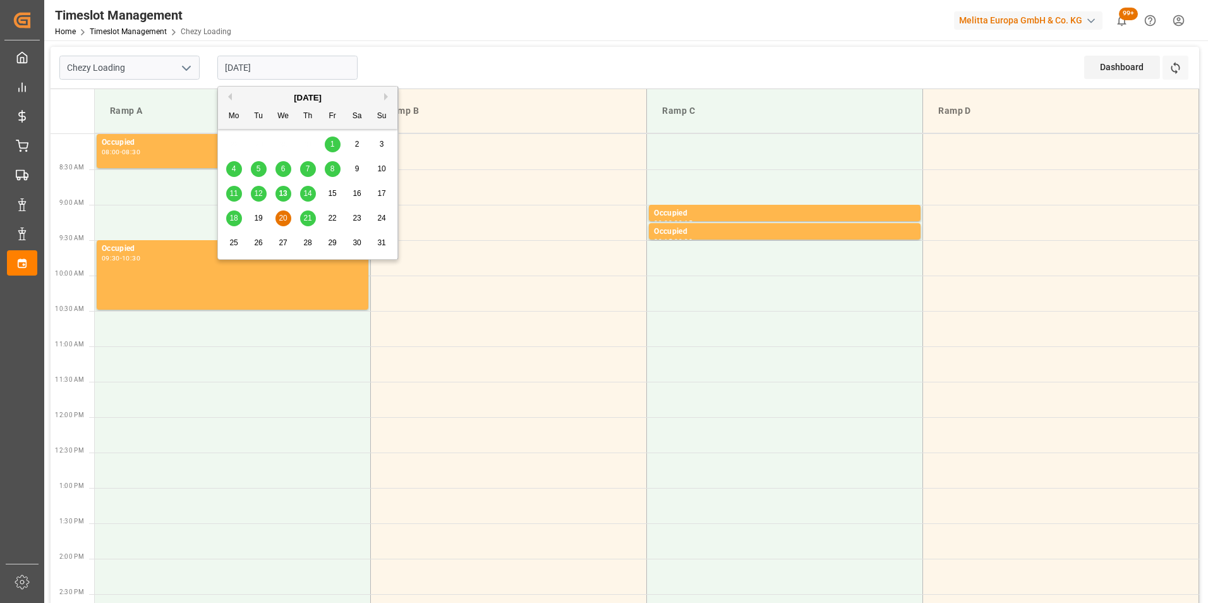
click at [233, 64] on input "20-08-2025" at bounding box center [287, 68] width 140 height 24
click at [232, 210] on div "18" at bounding box center [234, 218] width 16 height 16
type input "18-08-2025"
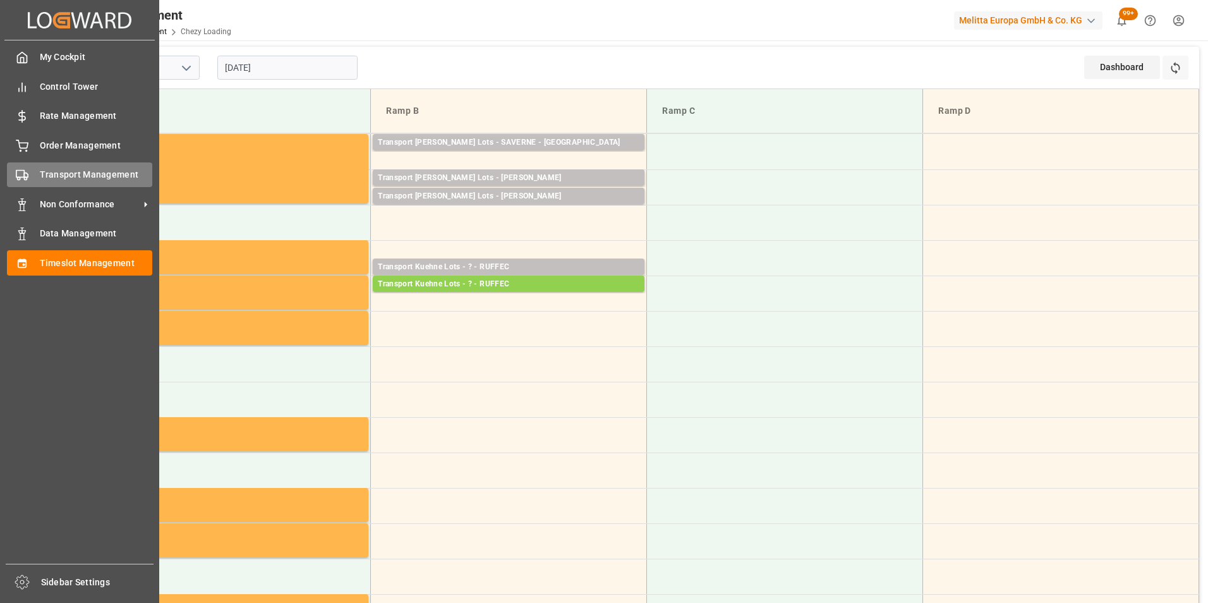
click at [68, 175] on span "Transport Management" at bounding box center [96, 174] width 113 height 13
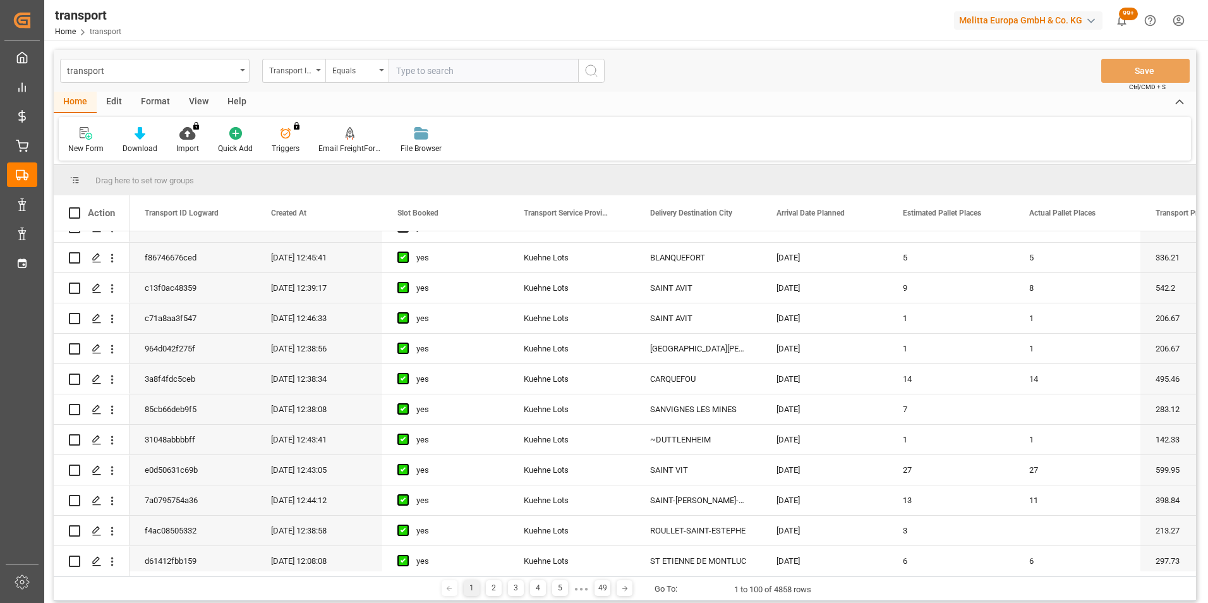
scroll to position [1011, 0]
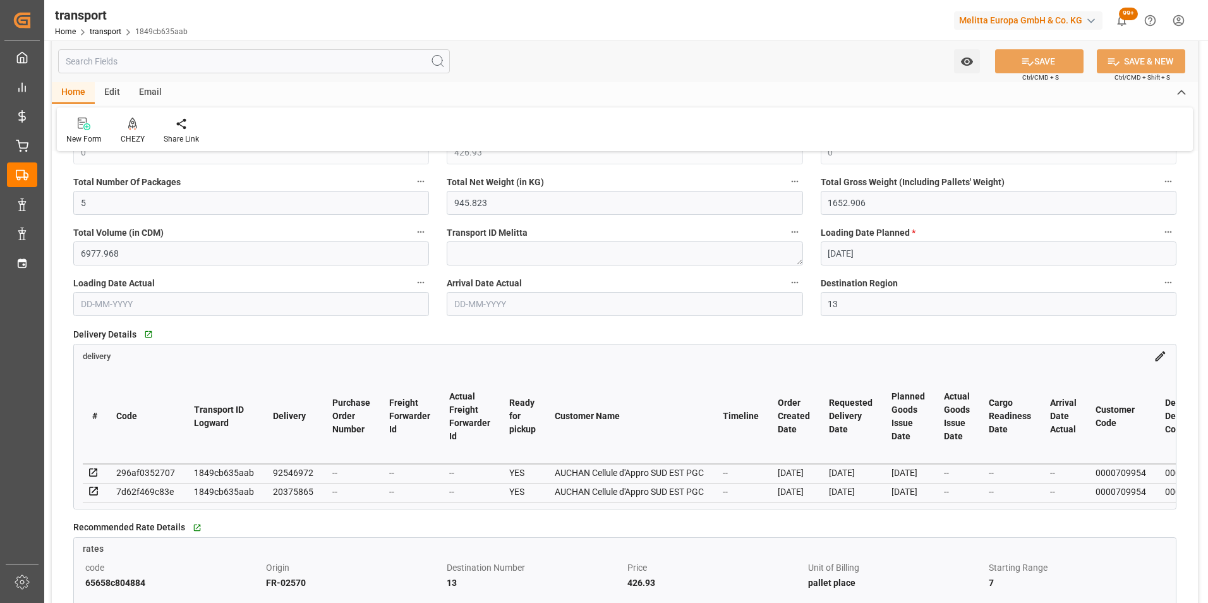
scroll to position [379, 0]
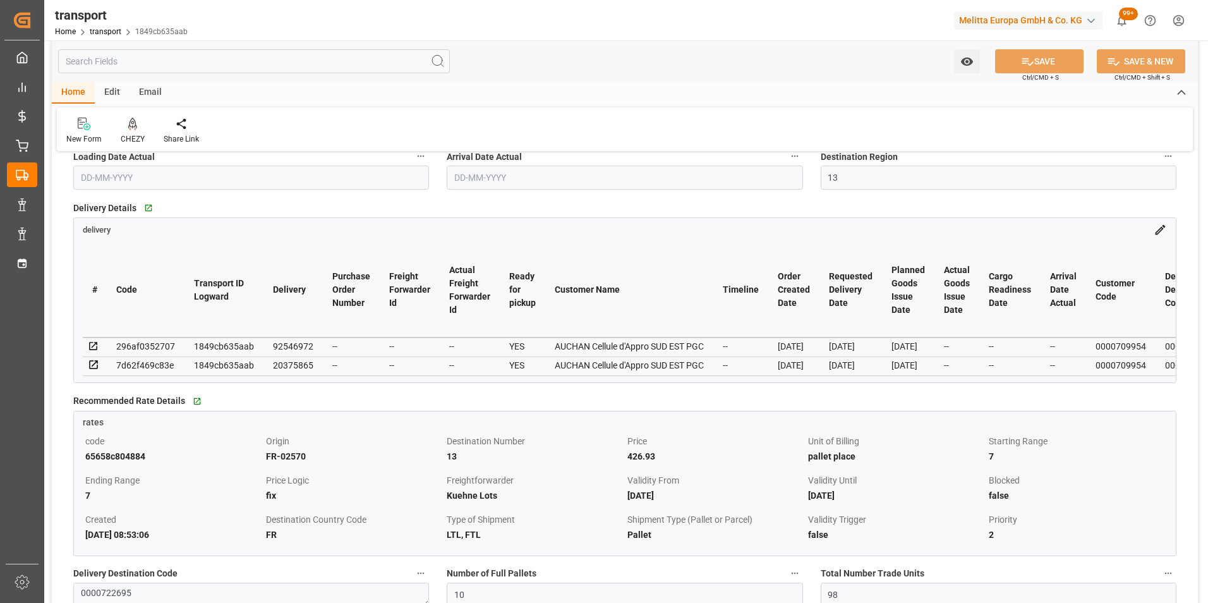
drag, startPoint x: 239, startPoint y: 232, endPoint x: 213, endPoint y: 170, distance: 67.1
click at [239, 232] on div "delivery" at bounding box center [625, 227] width 1102 height 18
click at [135, 124] on icon at bounding box center [132, 123] width 9 height 11
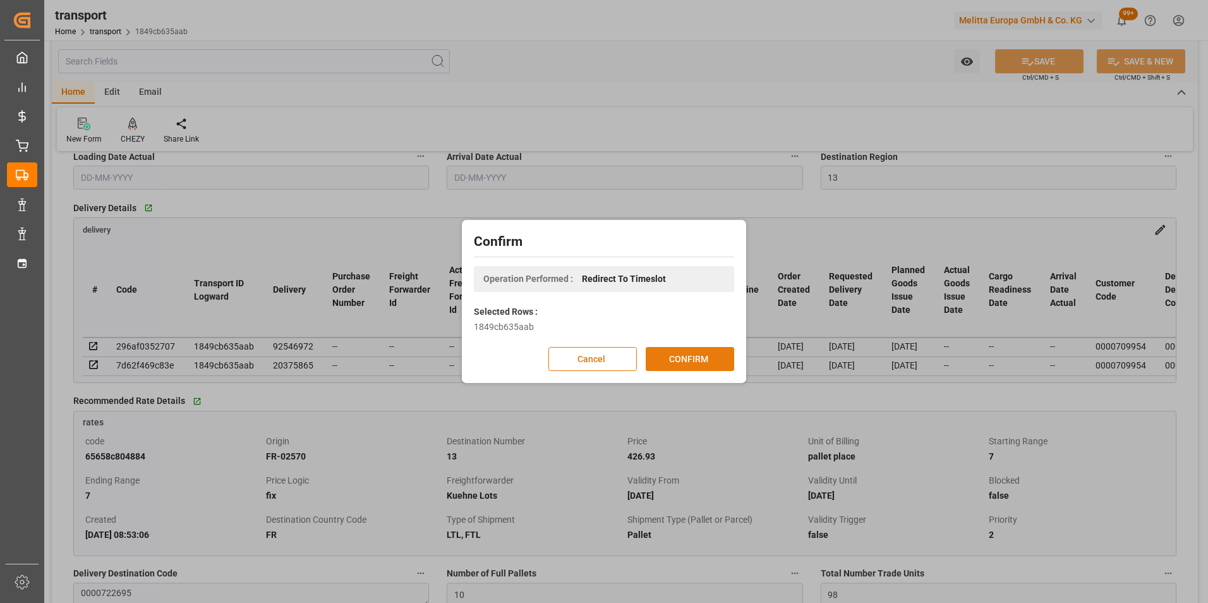
click at [698, 354] on button "CONFIRM" at bounding box center [690, 359] width 88 height 24
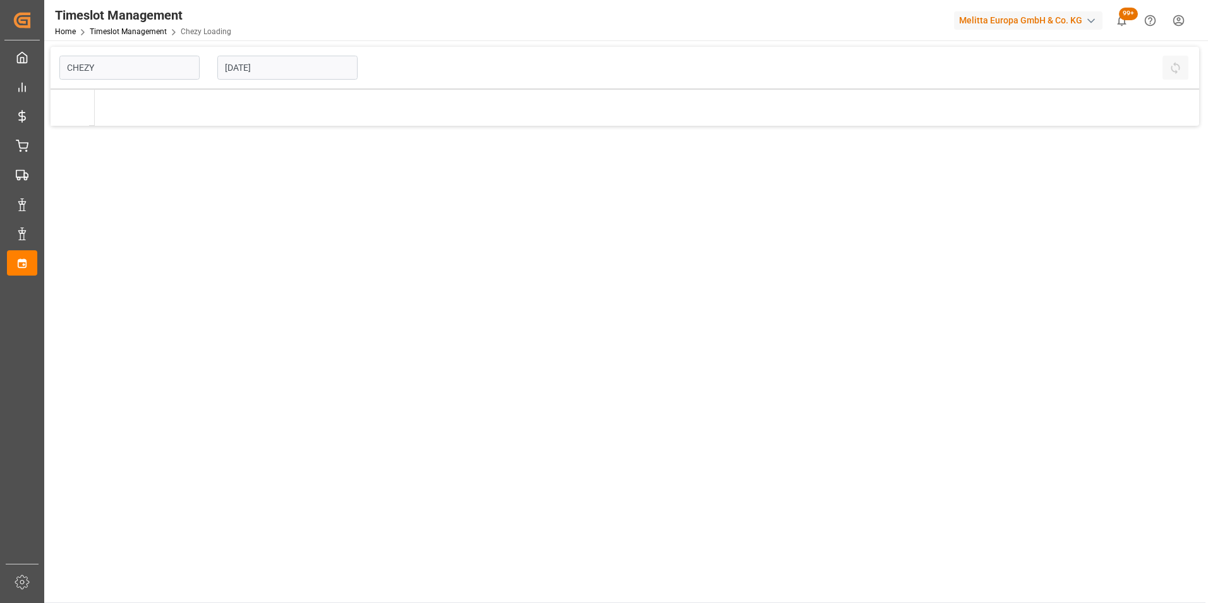
type input "Chezy Loading"
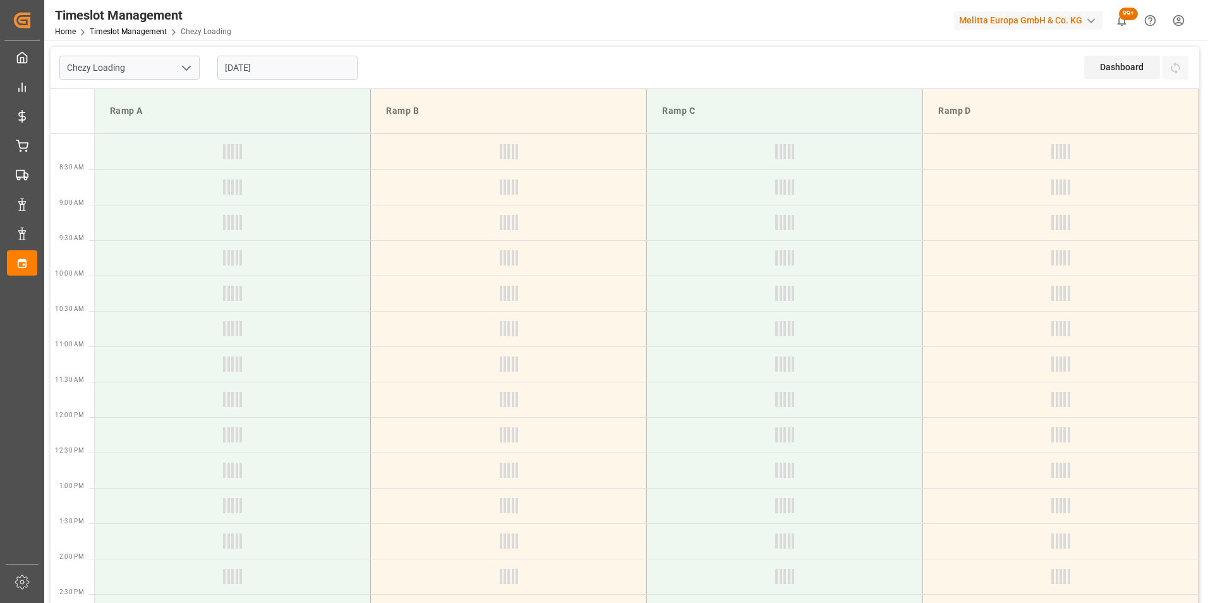
click at [256, 75] on input "[DATE]" at bounding box center [287, 68] width 140 height 24
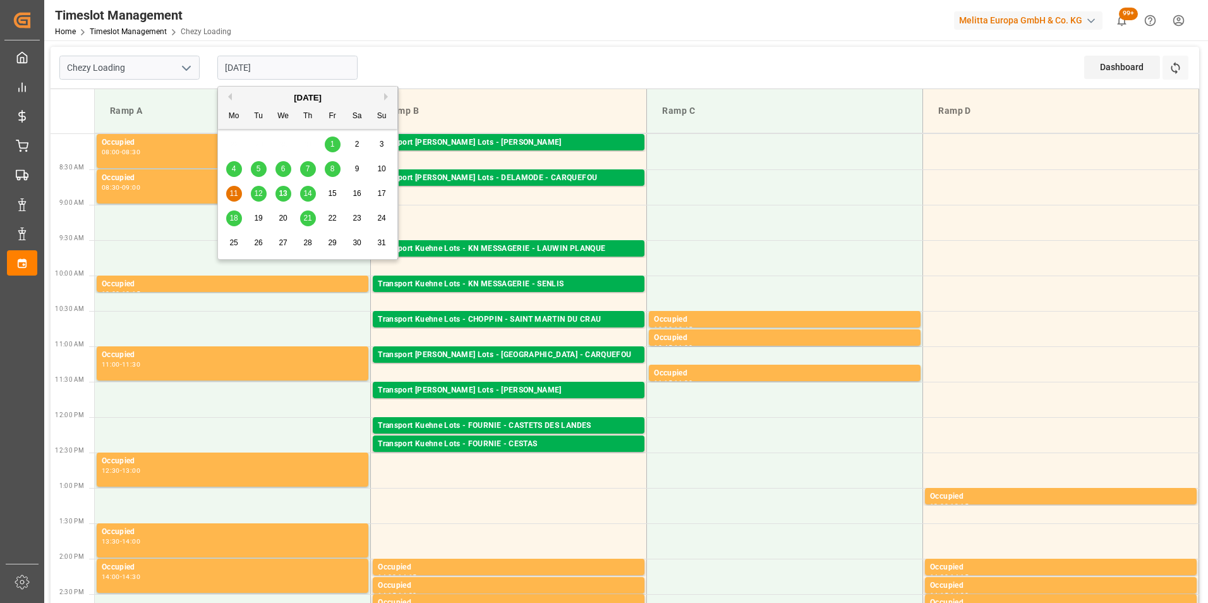
click at [239, 217] on div "18" at bounding box center [234, 218] width 16 height 15
type input "[DATE]"
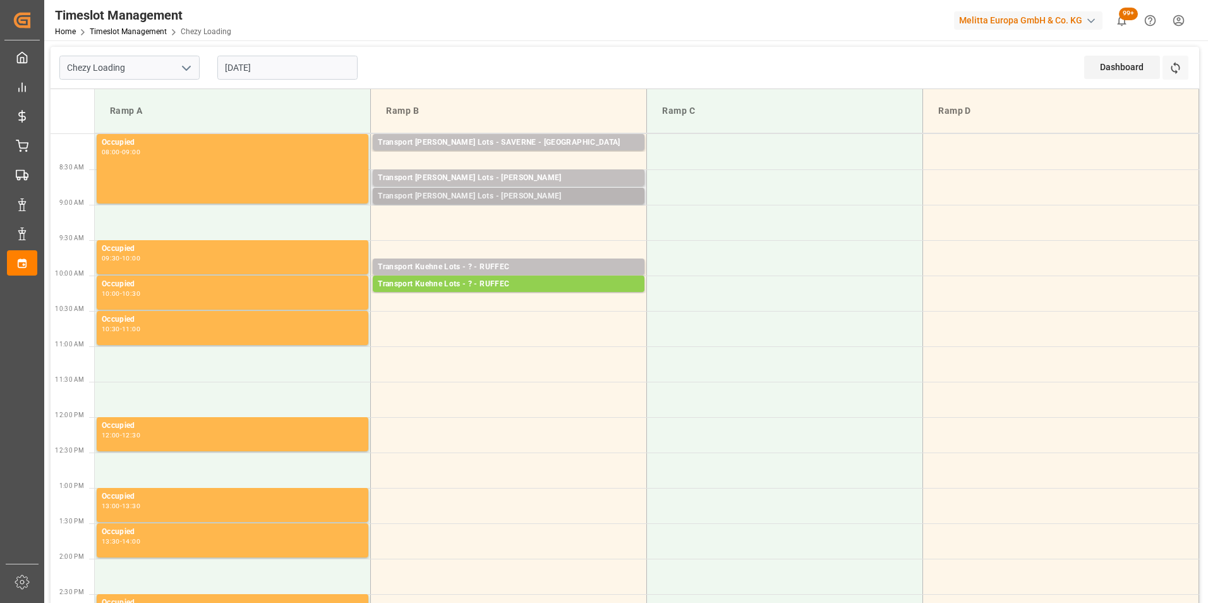
click at [544, 195] on div "Transport [PERSON_NAME] Lots - [PERSON_NAME]" at bounding box center [509, 196] width 262 height 13
click at [539, 210] on td at bounding box center [509, 222] width 276 height 35
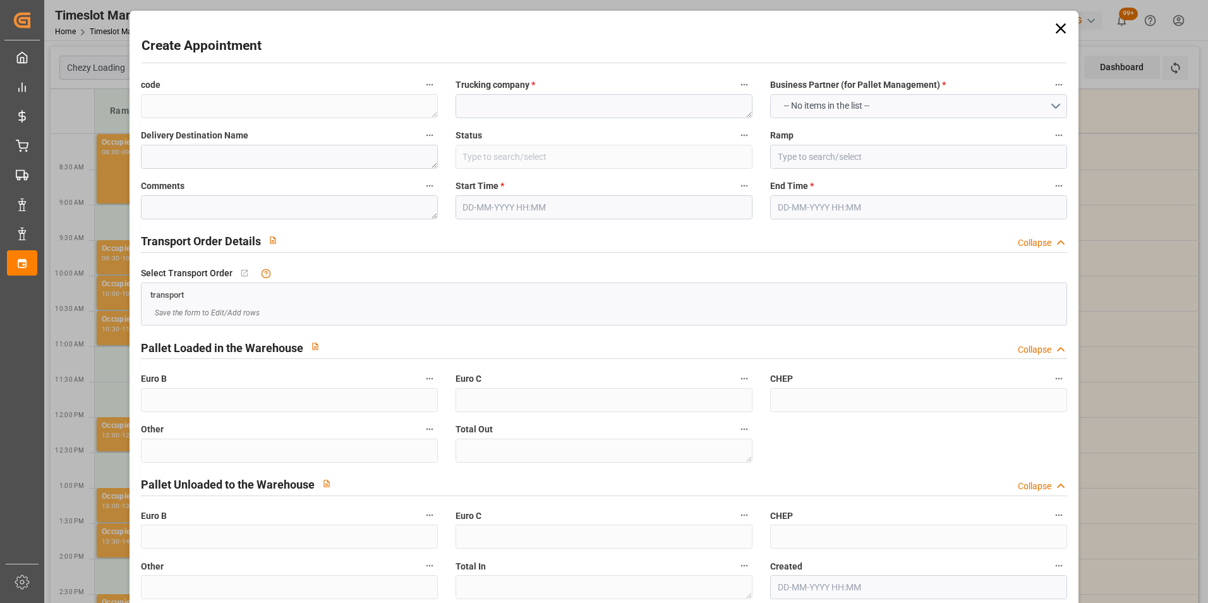
type input "Slot Booked"
type input "Ramp B"
type input "0"
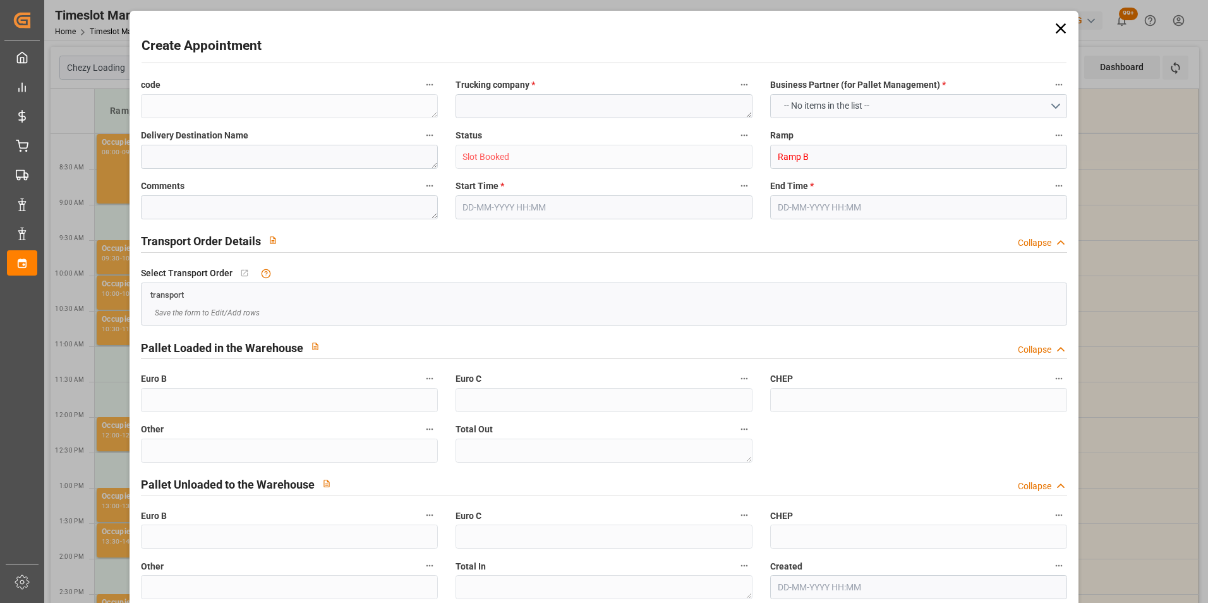
type input "0"
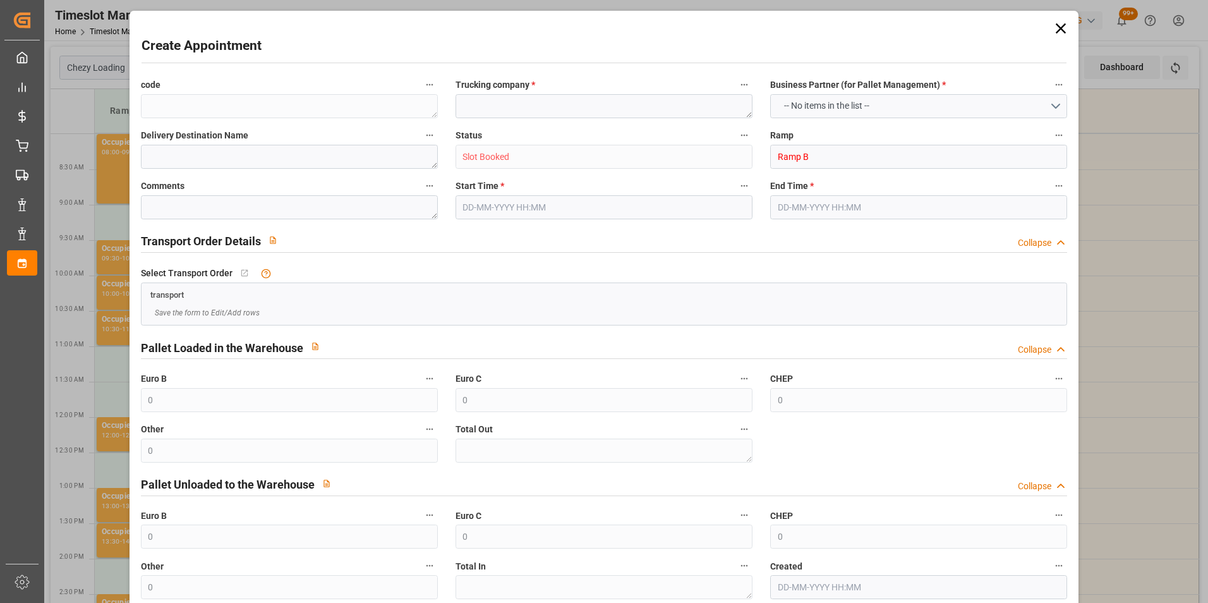
type input "[DATE] 09:00"
type input "[DATE] 09:30"
click at [532, 208] on input "[DATE] 09:00" at bounding box center [604, 207] width 297 height 24
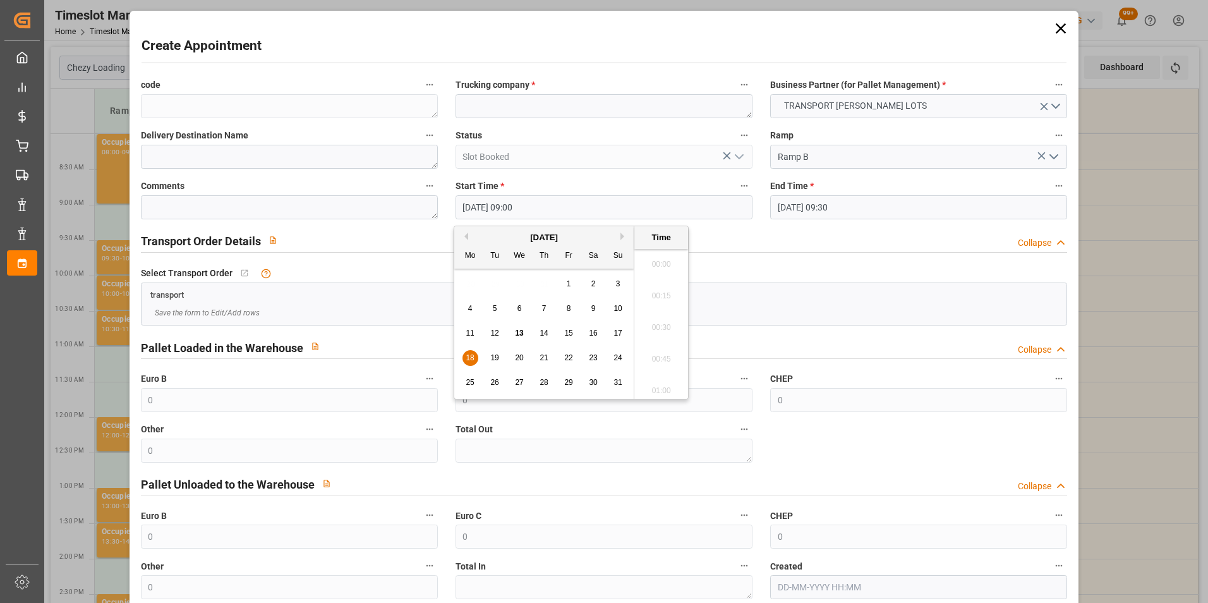
scroll to position [1079, 0]
click at [464, 356] on div "18" at bounding box center [471, 358] width 16 height 15
click at [655, 349] on li "09:15" at bounding box center [661, 355] width 54 height 32
type input "[DATE] 09:15"
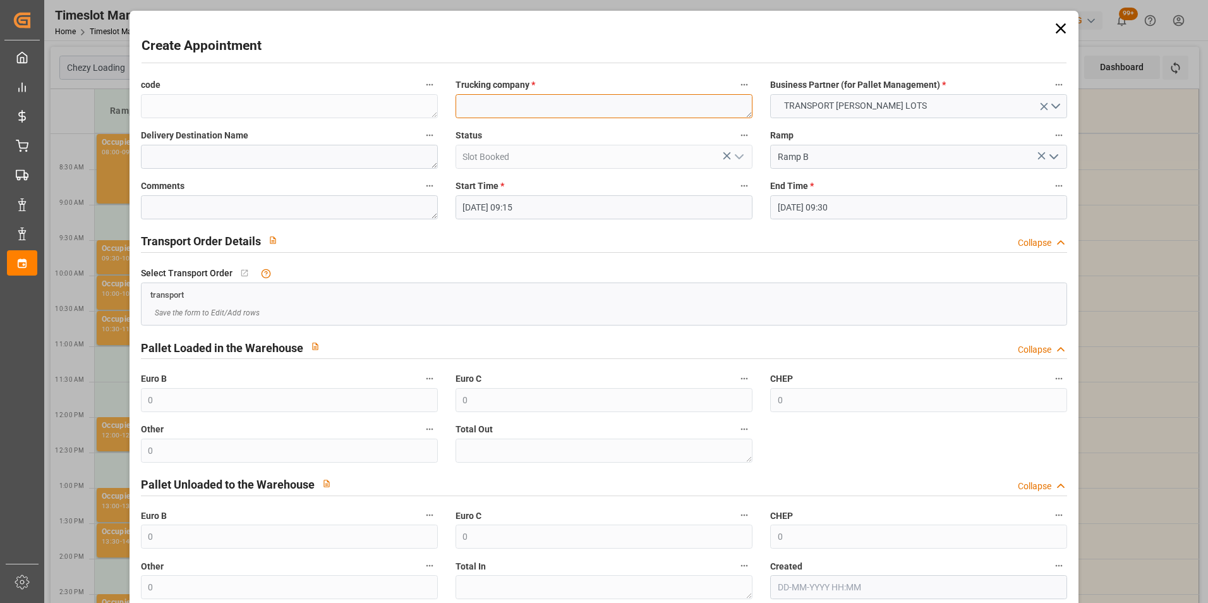
click at [556, 109] on textarea at bounding box center [604, 106] width 297 height 24
type textarea "CHOPPIN"
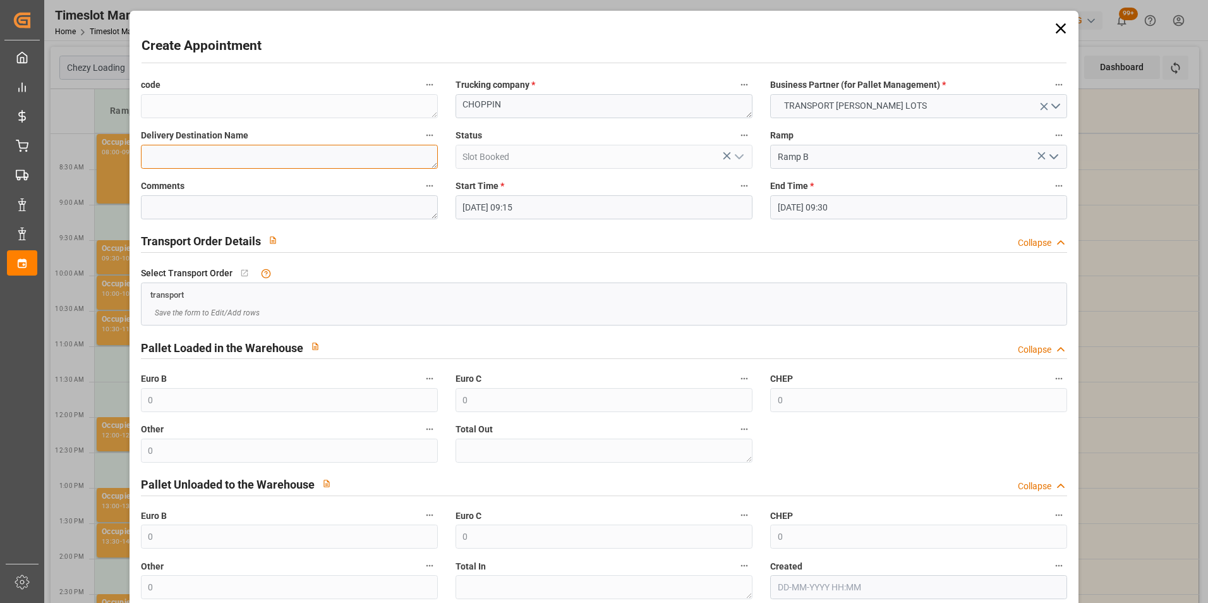
click at [353, 154] on textarea at bounding box center [289, 157] width 297 height 24
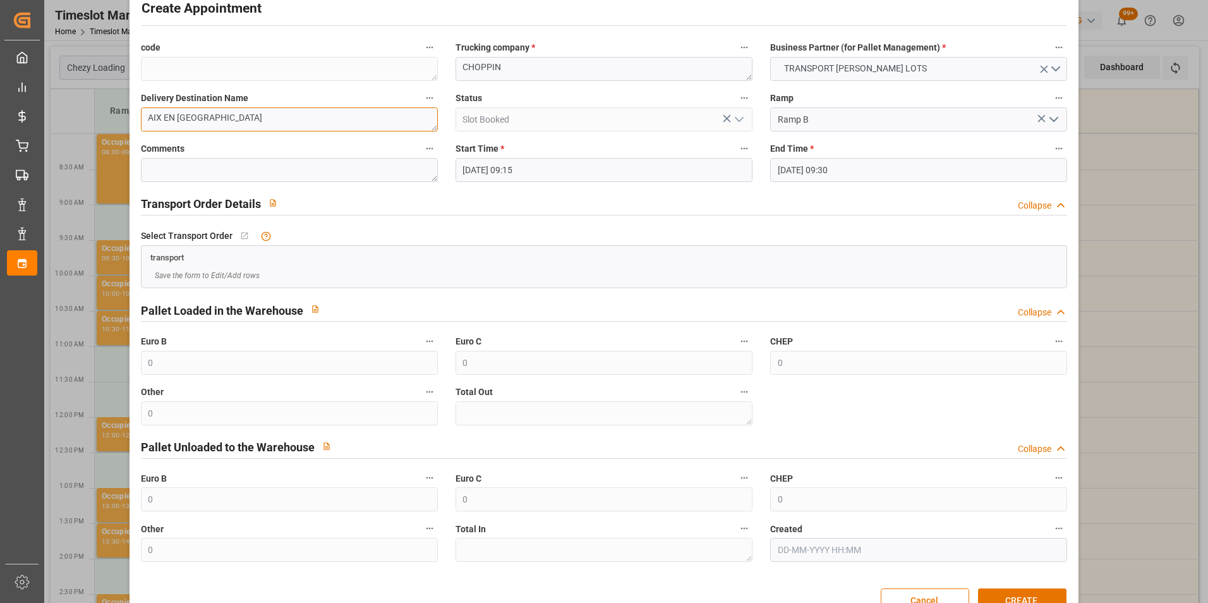
scroll to position [70, 0]
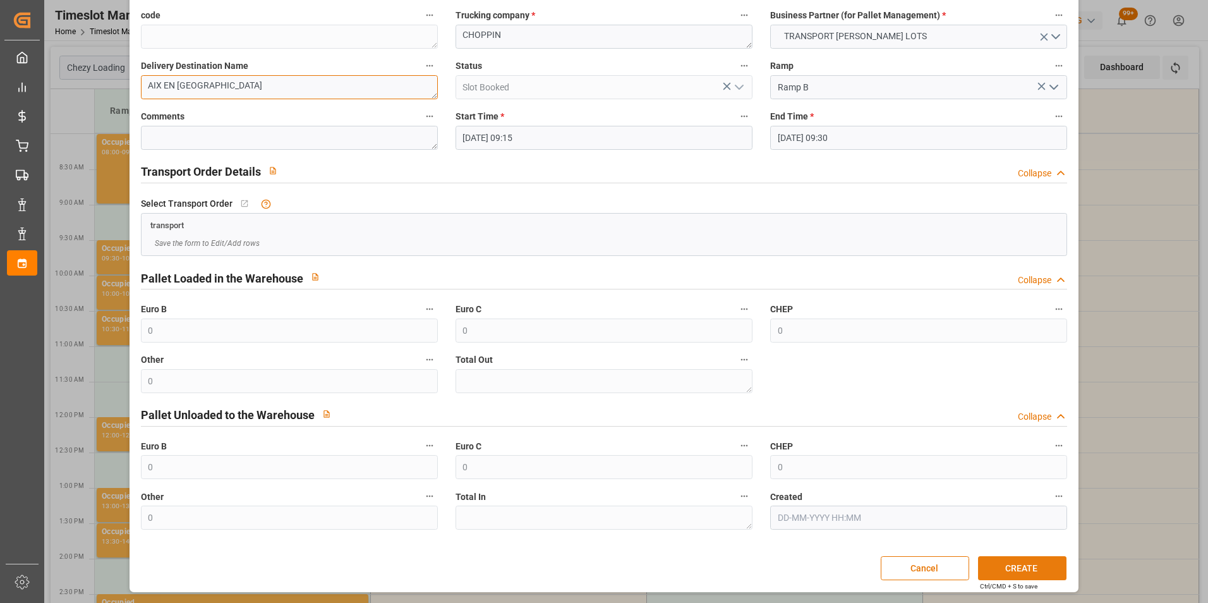
type textarea "AIX EN [GEOGRAPHIC_DATA]"
click at [1025, 569] on button "CREATE" at bounding box center [1022, 568] width 88 height 24
